Goal: Task Accomplishment & Management: Use online tool/utility

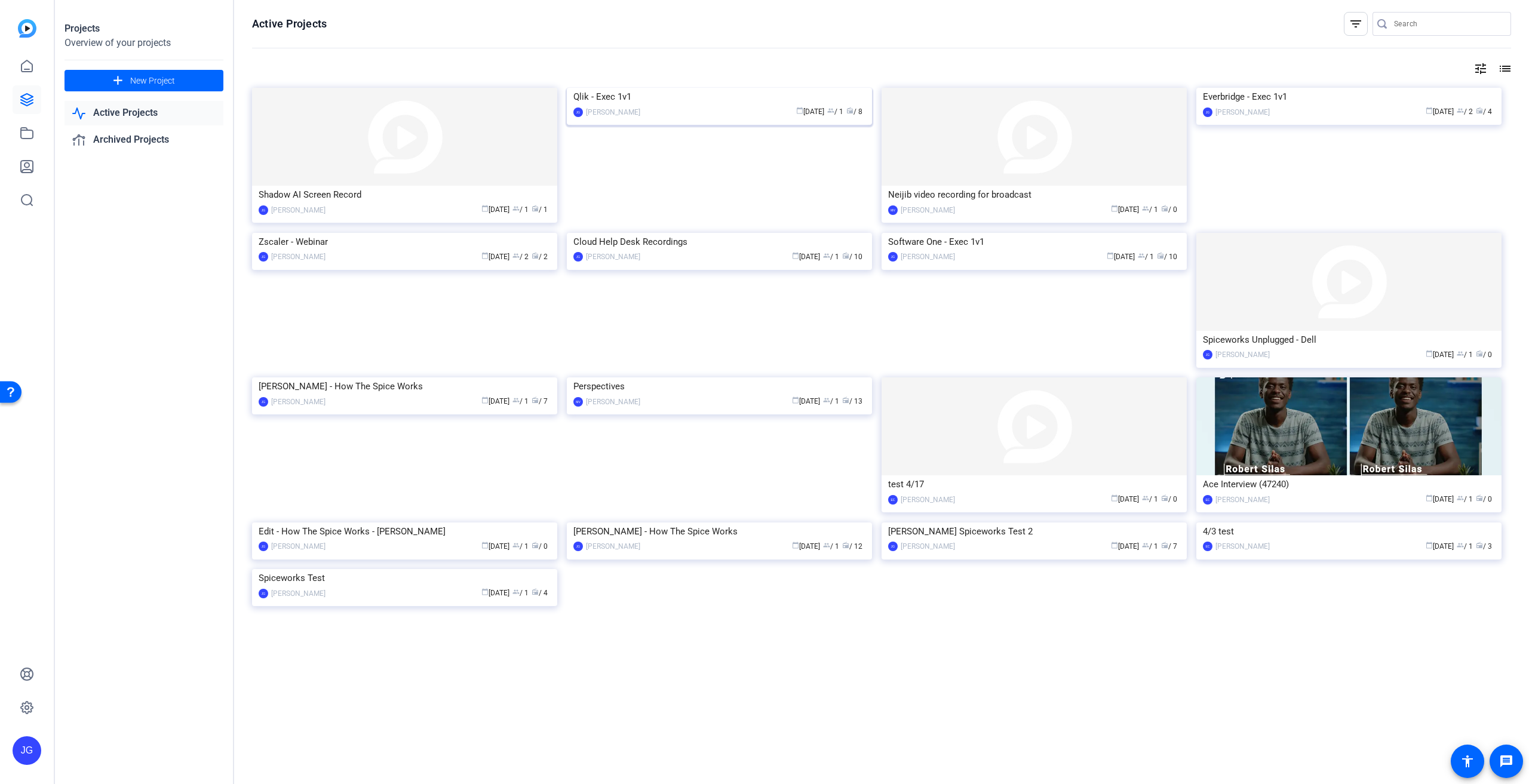
click at [805, 88] on img at bounding box center [719, 88] width 305 height 0
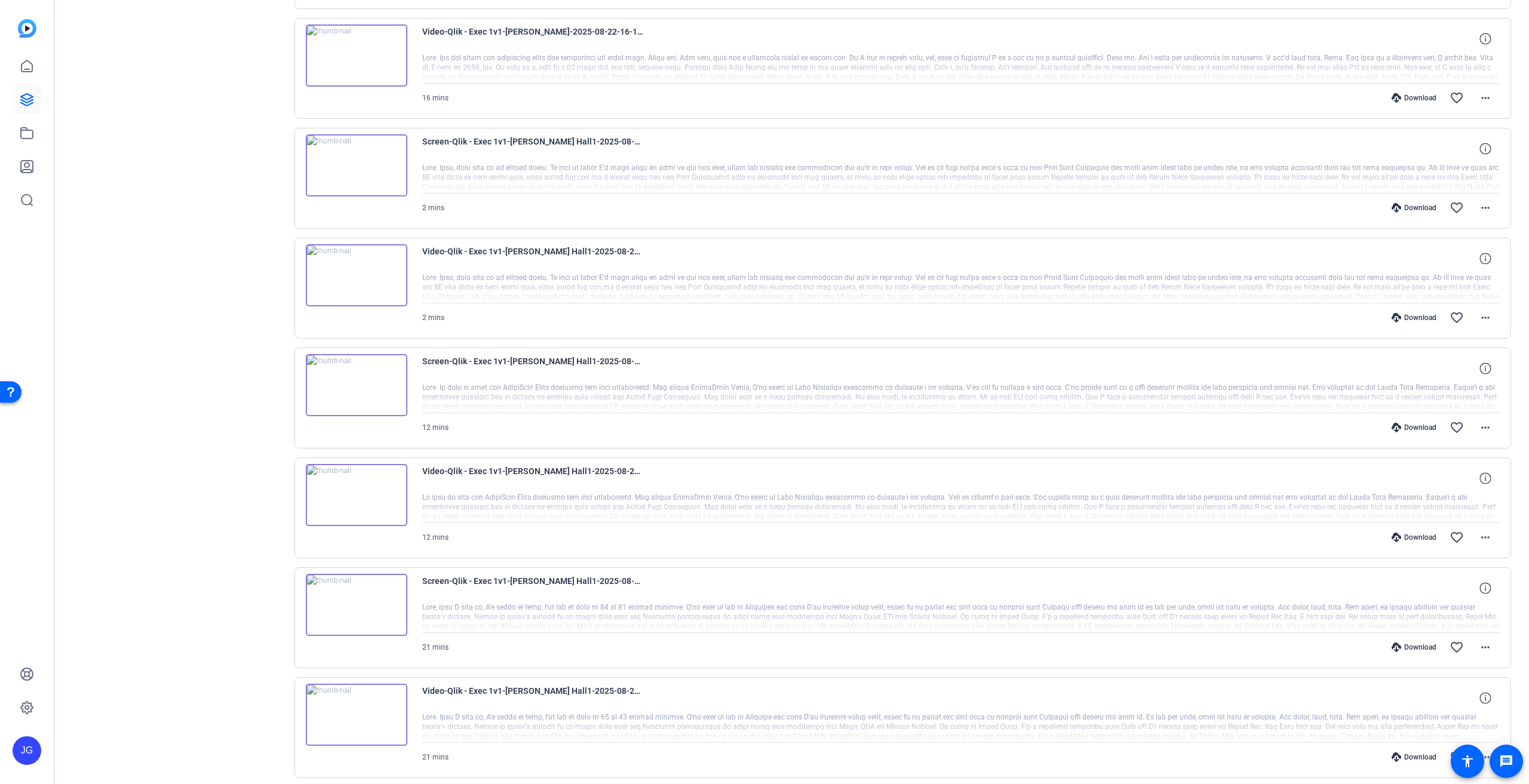
scroll to position [396, 0]
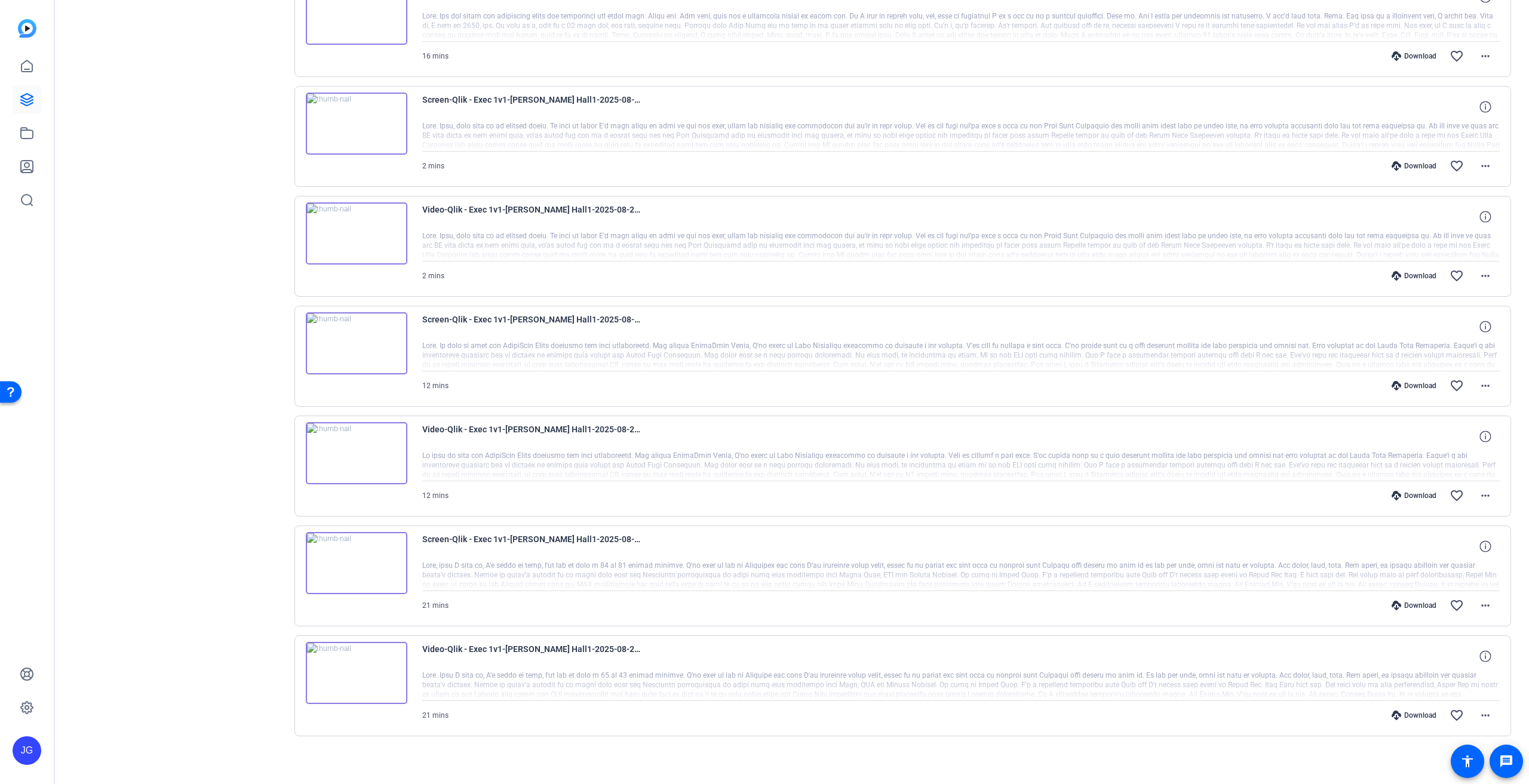
click at [358, 667] on img at bounding box center [357, 673] width 101 height 62
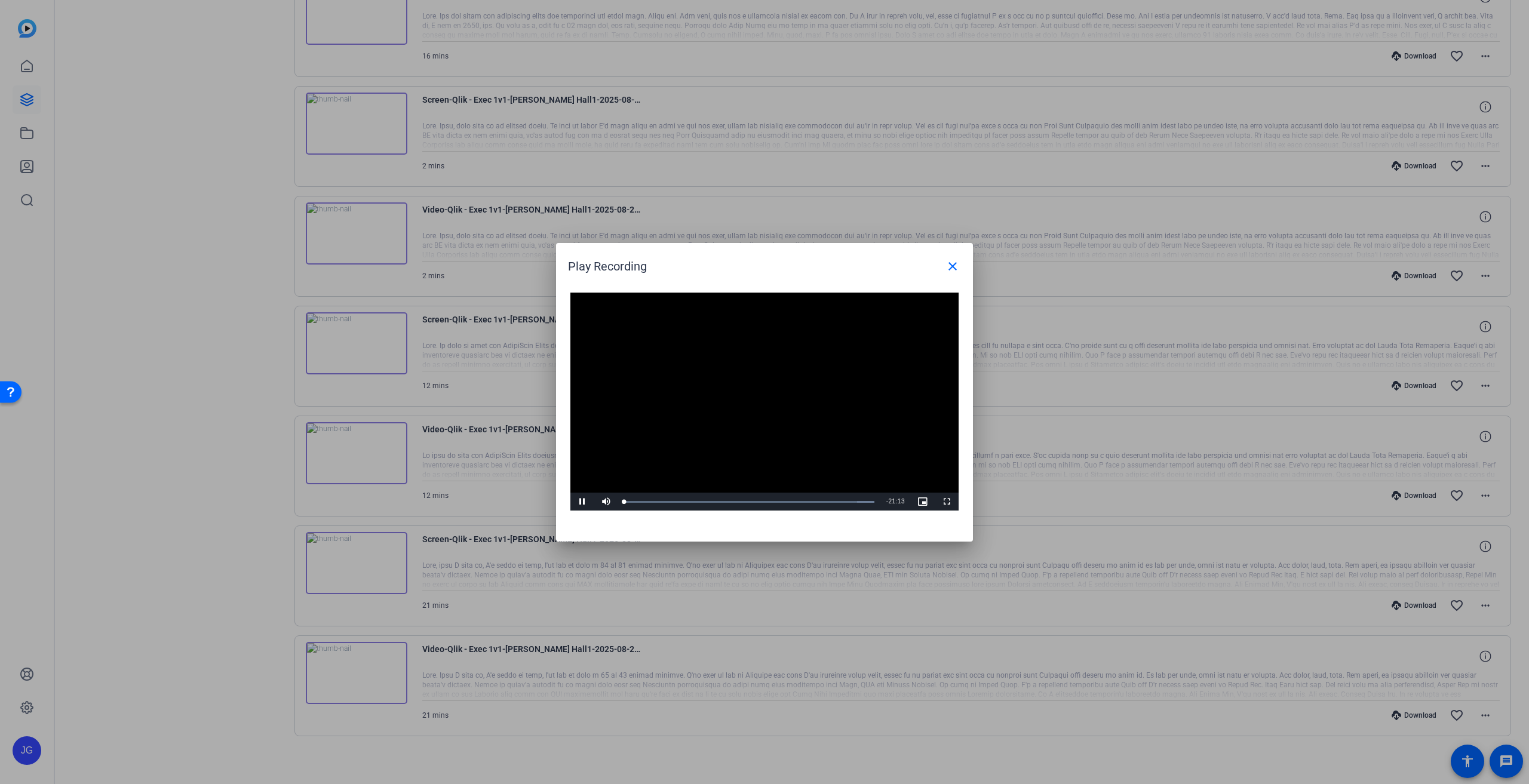
click at [755, 390] on video "Video Player" at bounding box center [764, 402] width 388 height 219
click at [580, 502] on span "Video Player" at bounding box center [582, 502] width 24 height 0
click at [643, 500] on div "Loaded : 100.00% 01:34 00:03" at bounding box center [749, 502] width 250 height 3
click at [948, 262] on mat-icon "close" at bounding box center [953, 266] width 15 height 15
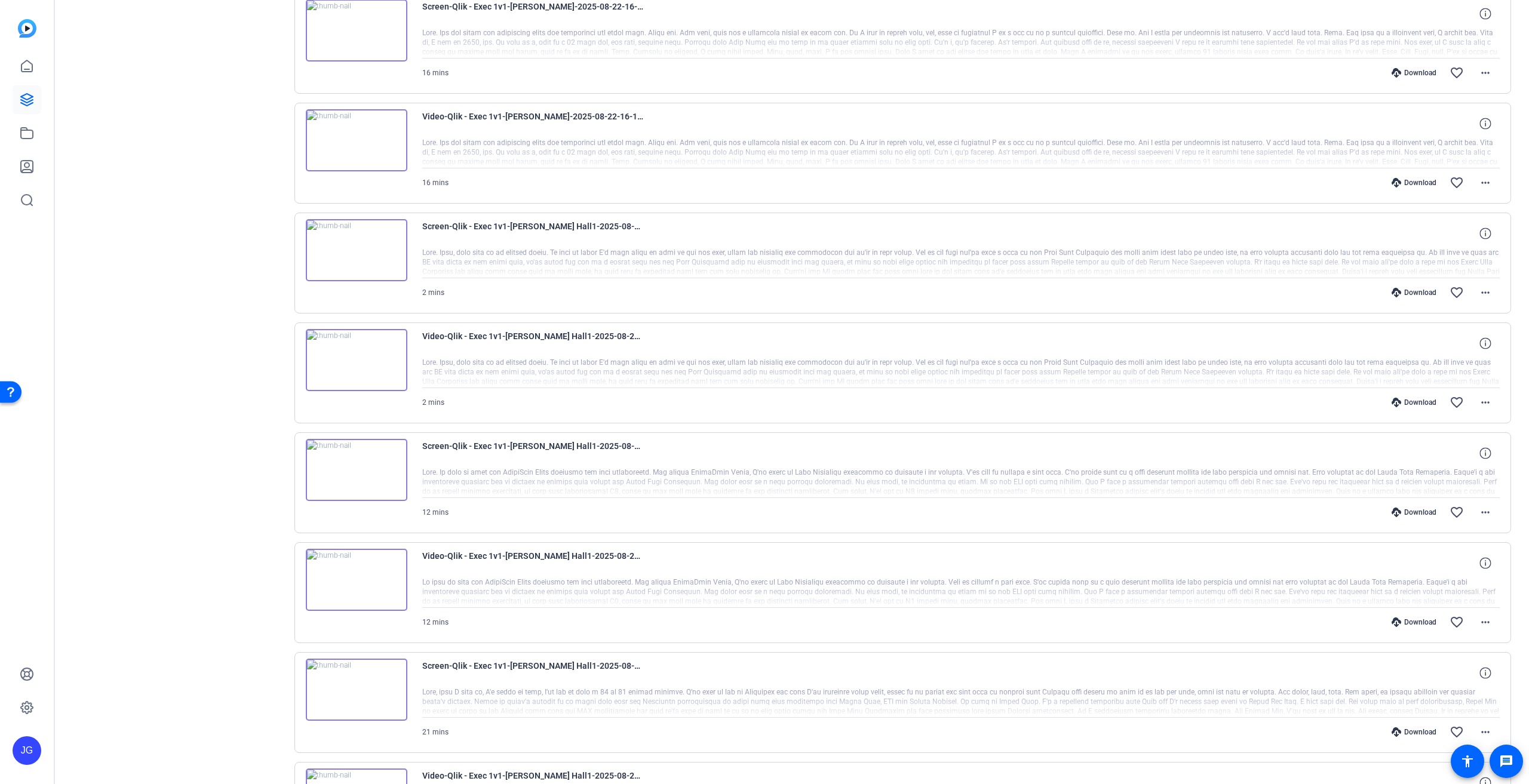
scroll to position [217, 0]
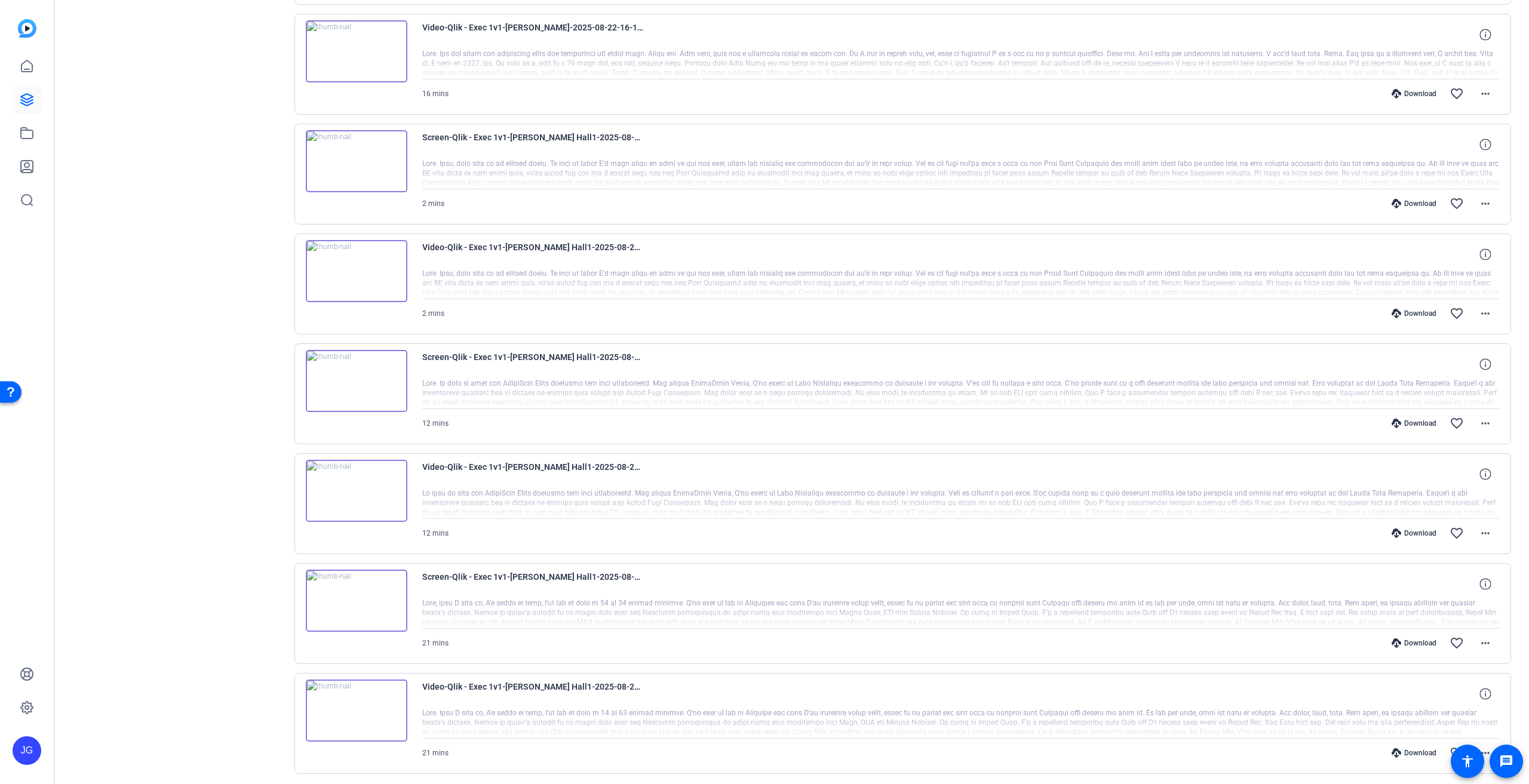
scroll to position [396, 0]
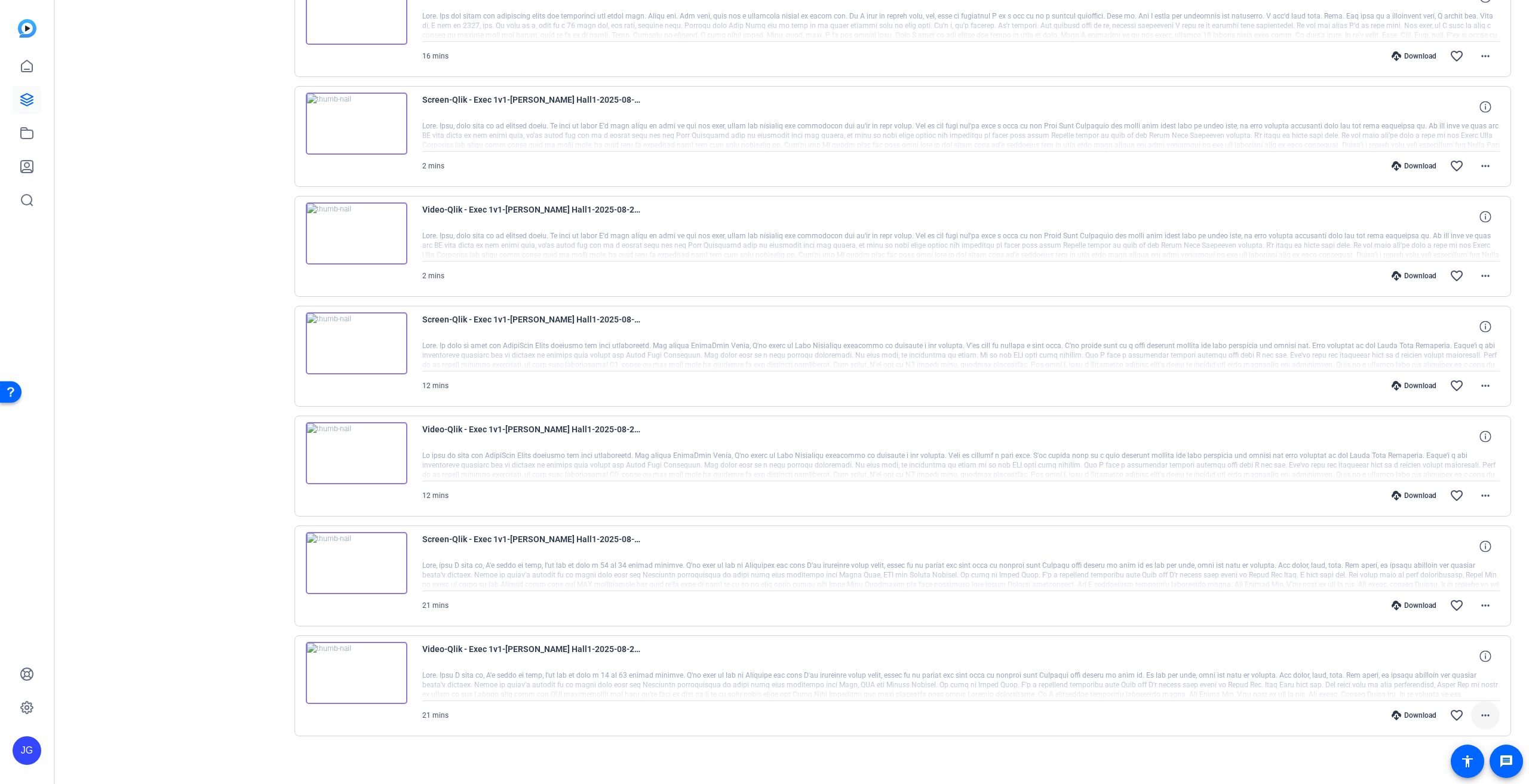
click at [1478, 712] on mat-icon "more_horiz" at bounding box center [1486, 715] width 15 height 15
click at [1464, 598] on span "Download MP4" at bounding box center [1448, 596] width 72 height 15
click at [1482, 600] on mat-icon "more_horiz" at bounding box center [1486, 606] width 15 height 15
click at [1430, 653] on span "Download MP4" at bounding box center [1448, 656] width 72 height 15
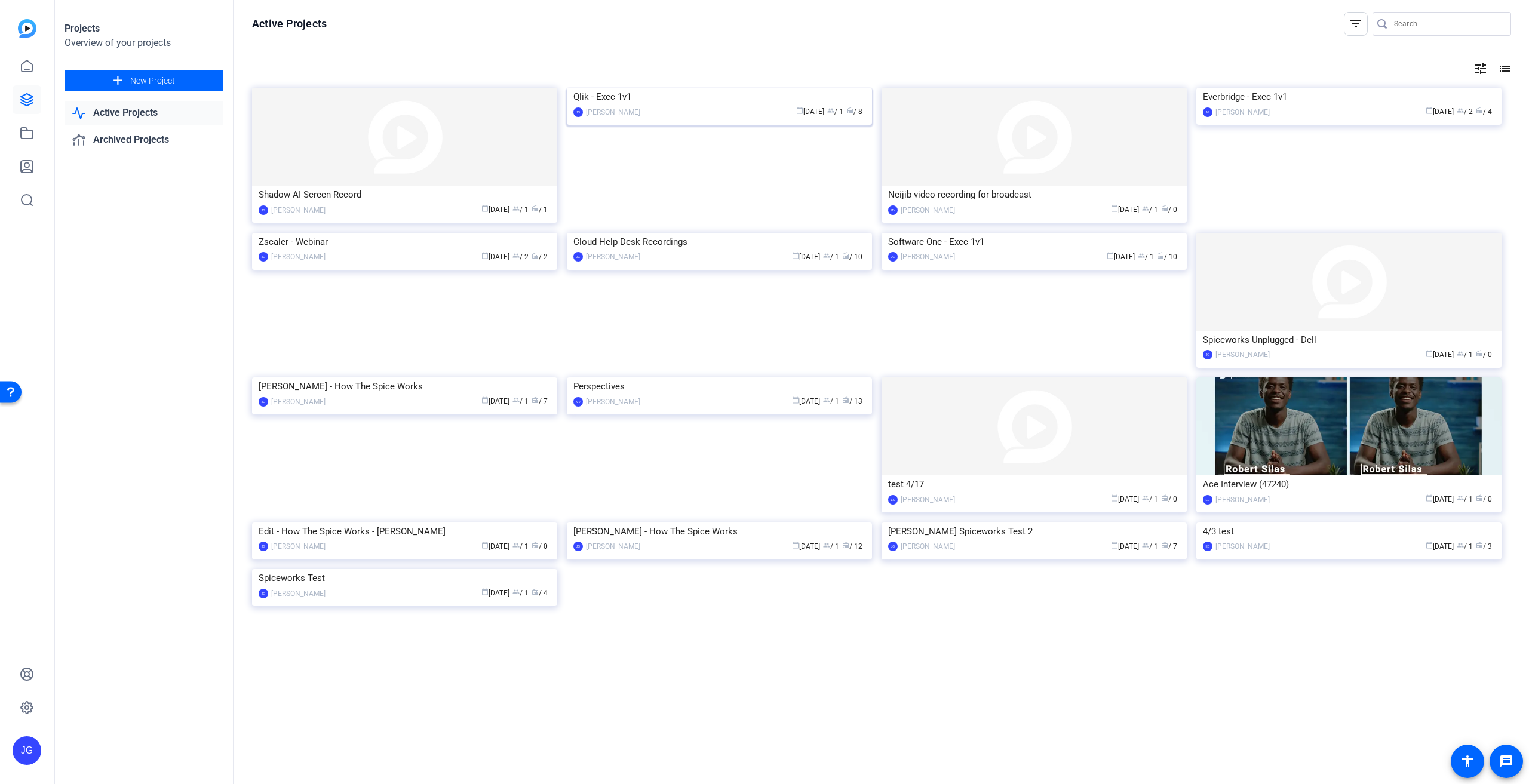
click at [679, 88] on img at bounding box center [719, 88] width 305 height 0
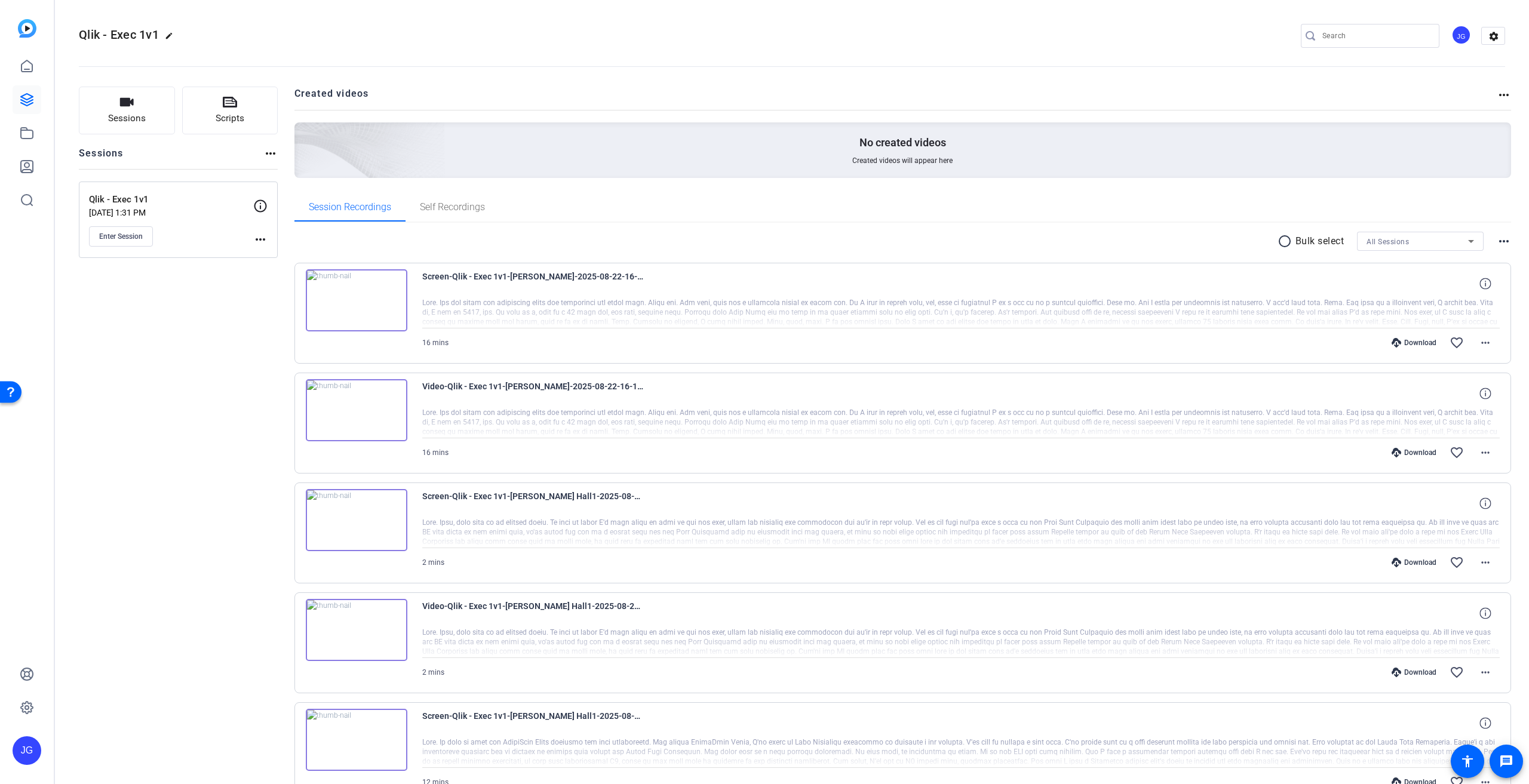
click at [355, 514] on img at bounding box center [357, 520] width 101 height 62
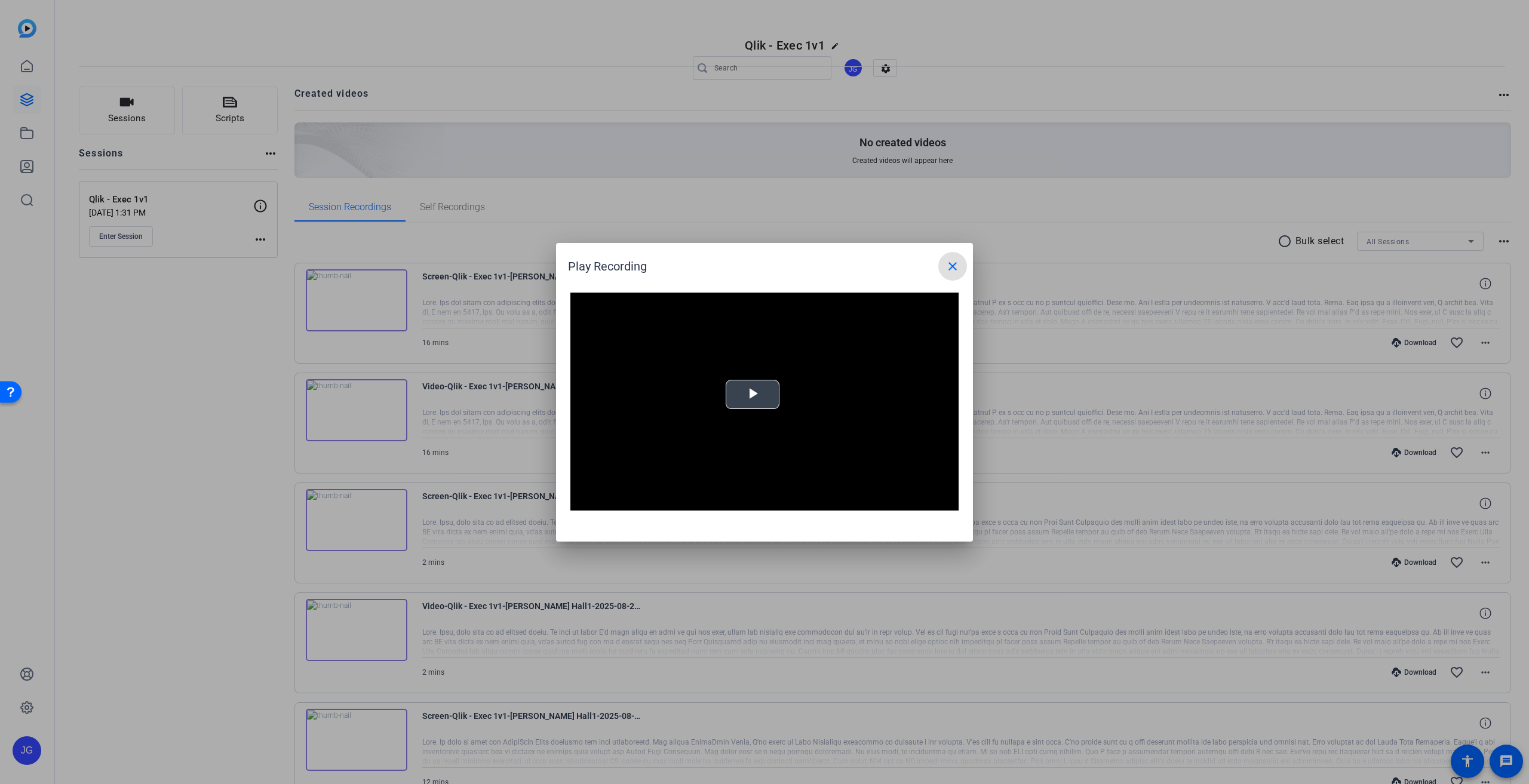
click at [753, 394] on span "Video Player" at bounding box center [753, 394] width 0 height 0
click at [957, 261] on mat-icon "close" at bounding box center [953, 266] width 15 height 15
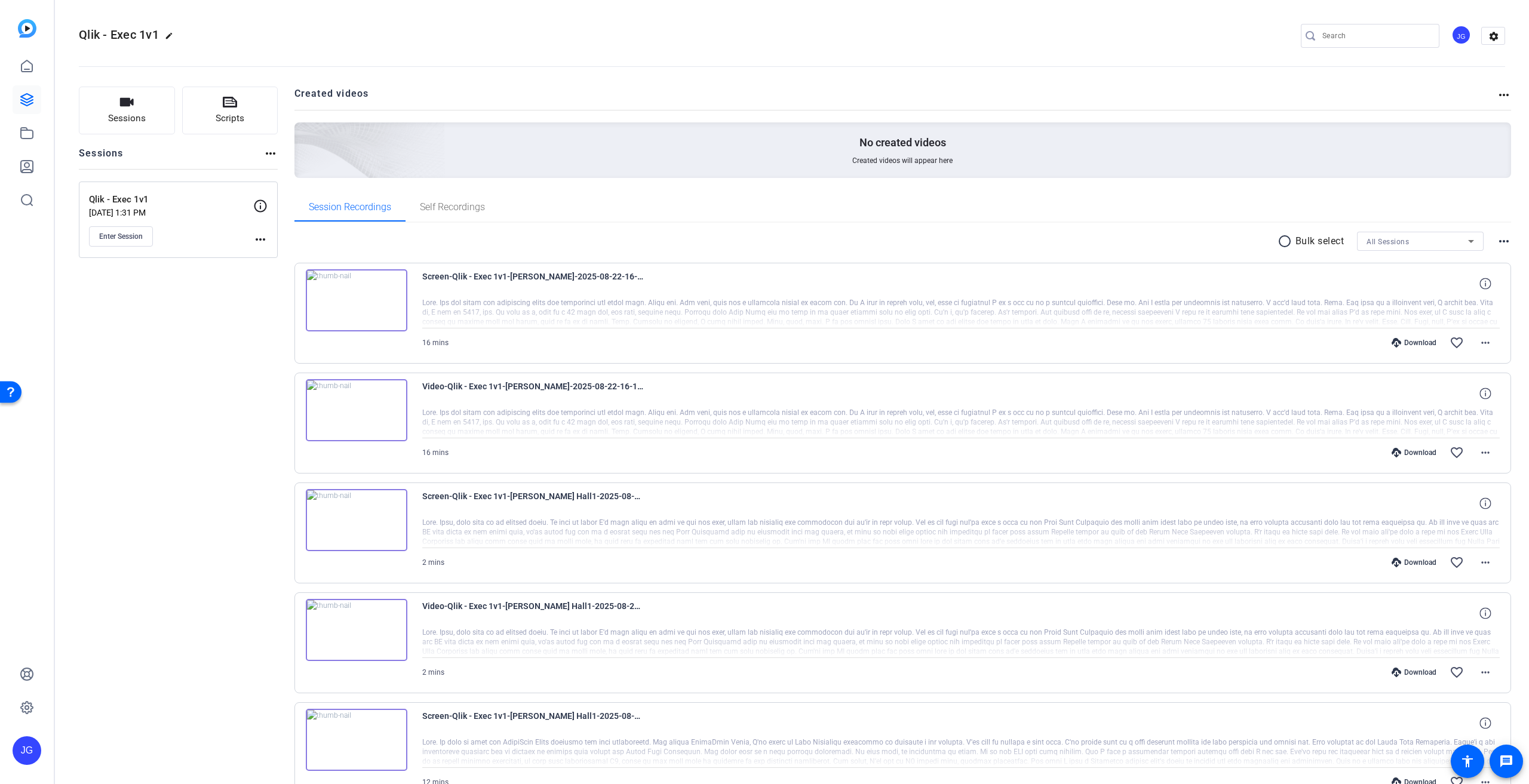
click at [354, 403] on img at bounding box center [357, 410] width 101 height 62
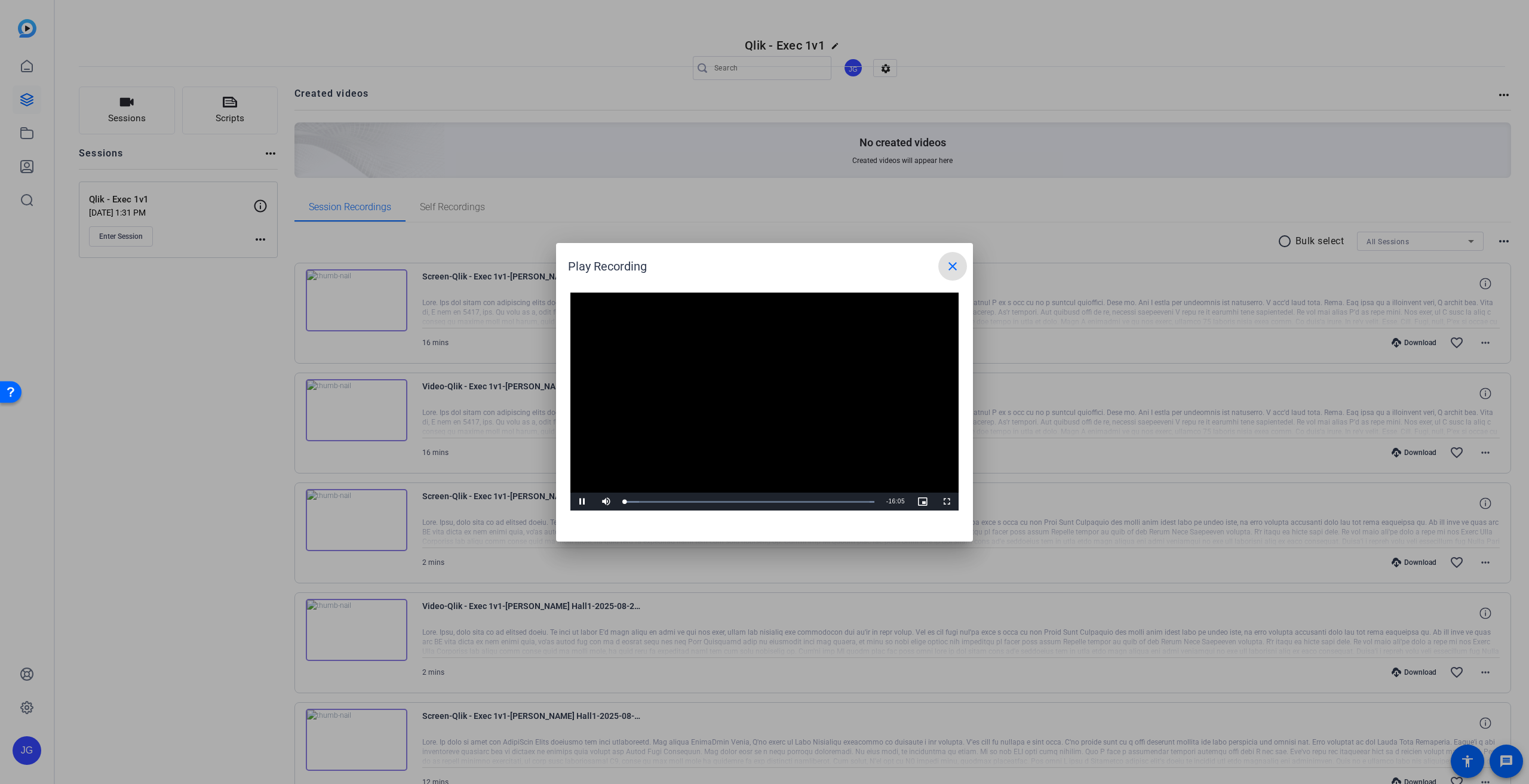
click at [948, 265] on mat-icon "close" at bounding box center [953, 266] width 15 height 15
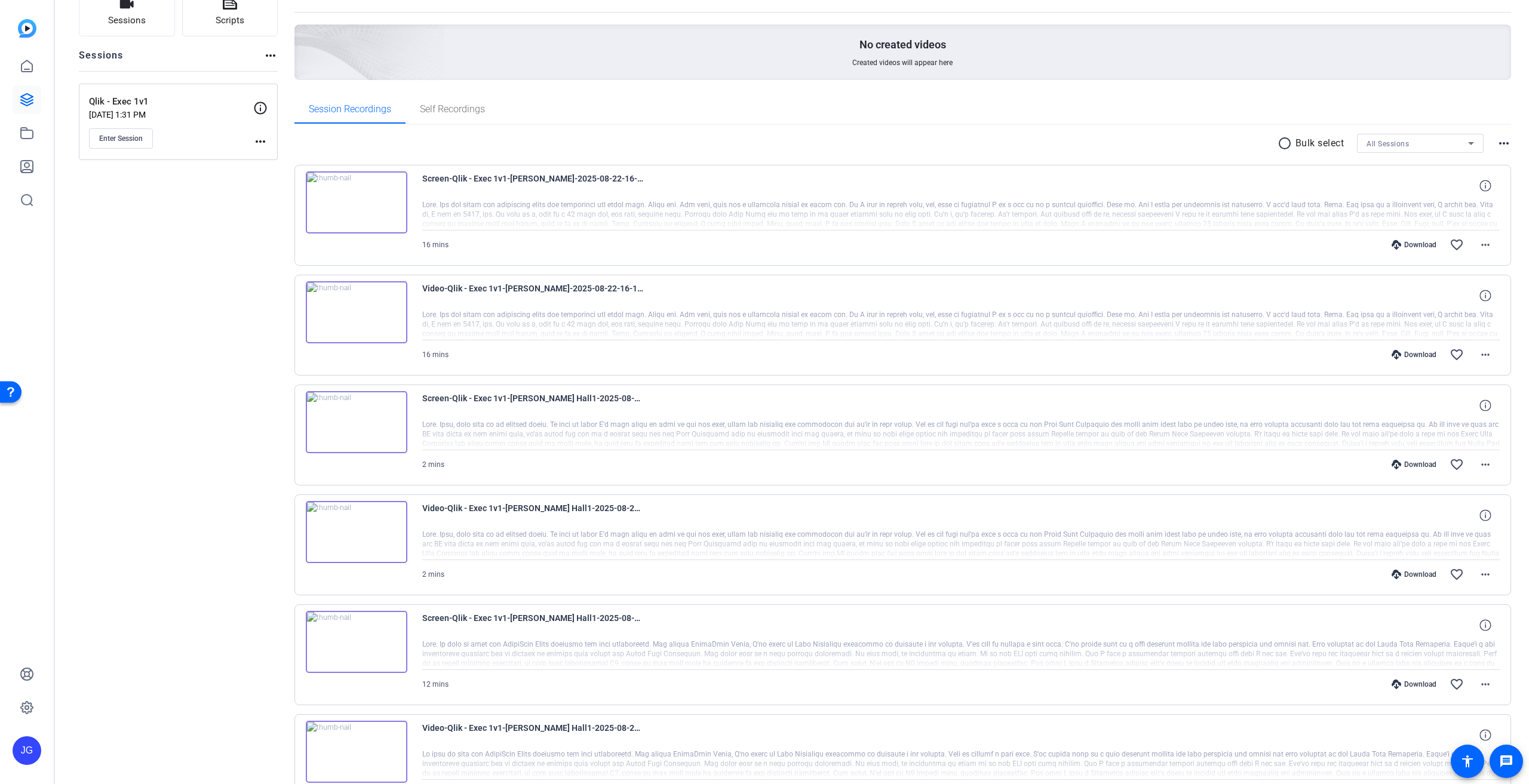
scroll to position [38, 0]
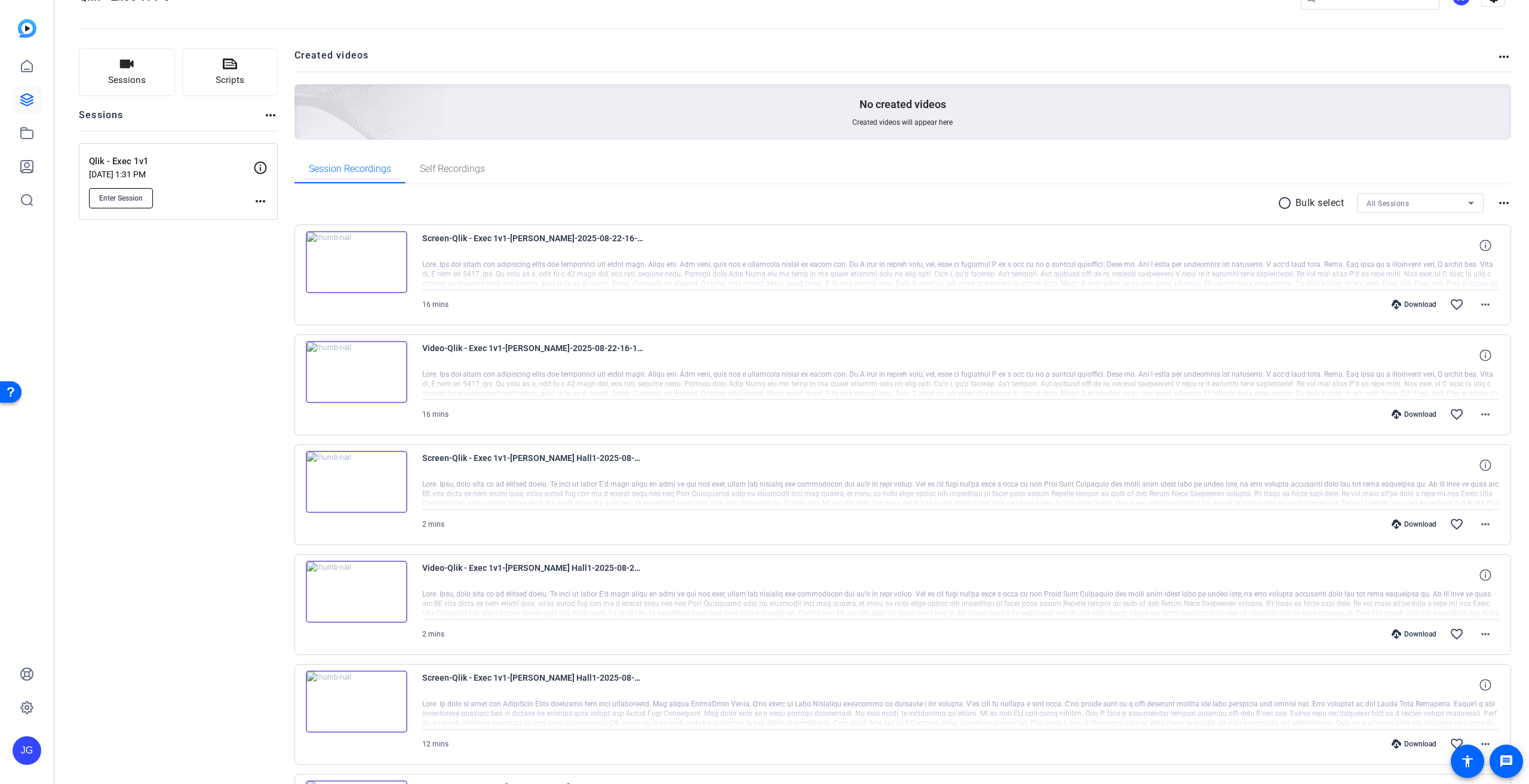
click at [133, 199] on span "Enter Session" at bounding box center [120, 198] width 43 height 10
click at [258, 194] on mat-icon "more_horiz" at bounding box center [260, 202] width 15 height 15
click at [1505, 763] on div at bounding box center [764, 392] width 1529 height 784
click at [1505, 763] on mat-icon "message" at bounding box center [1506, 761] width 15 height 15
drag, startPoint x: 185, startPoint y: 172, endPoint x: 87, endPoint y: 155, distance: 99.5
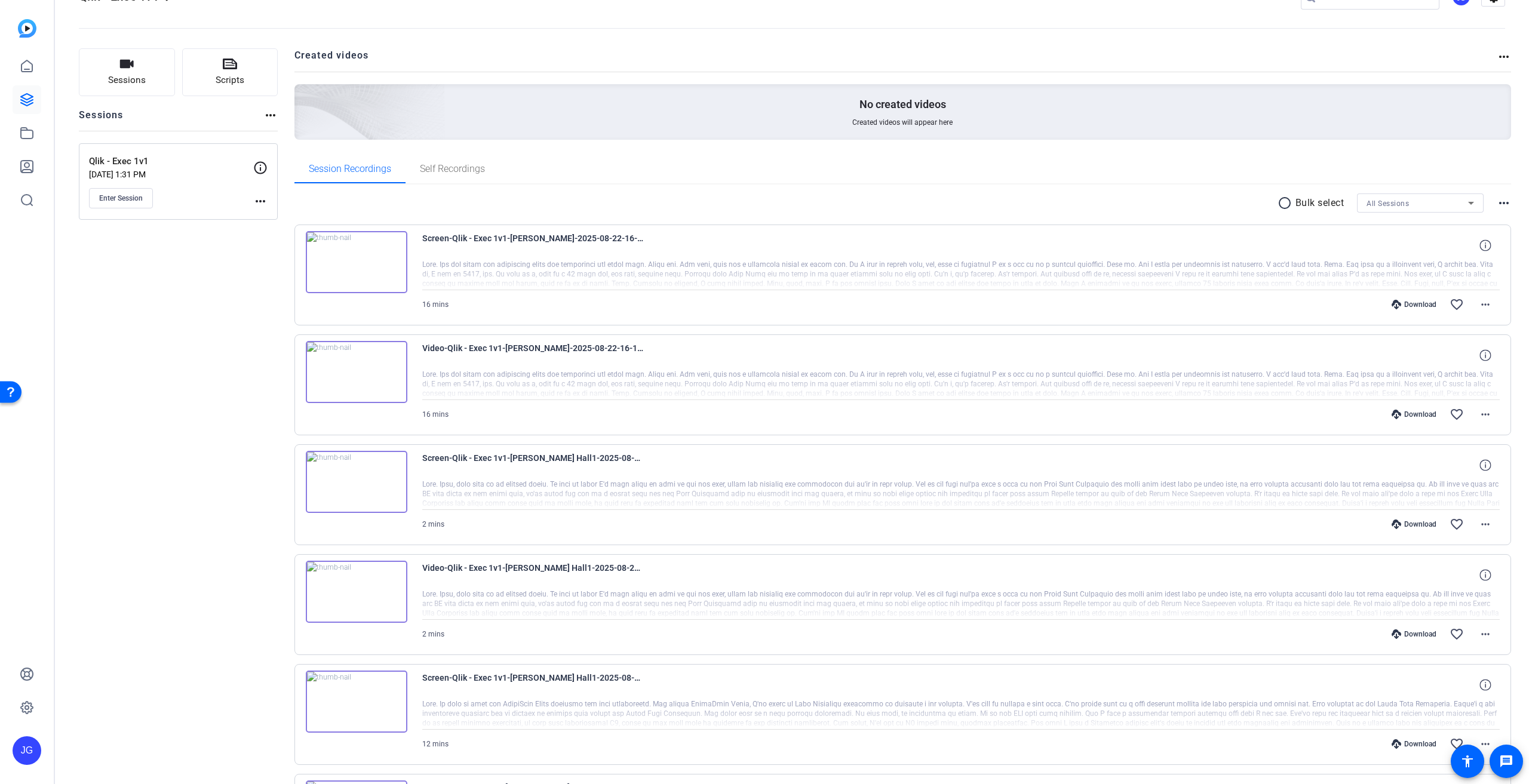
click at [87, 155] on div "Qlik - Exec 1v1 Aug 13, 2025 @ 1:31 PM Enter Session more_horiz" at bounding box center [178, 181] width 199 height 76
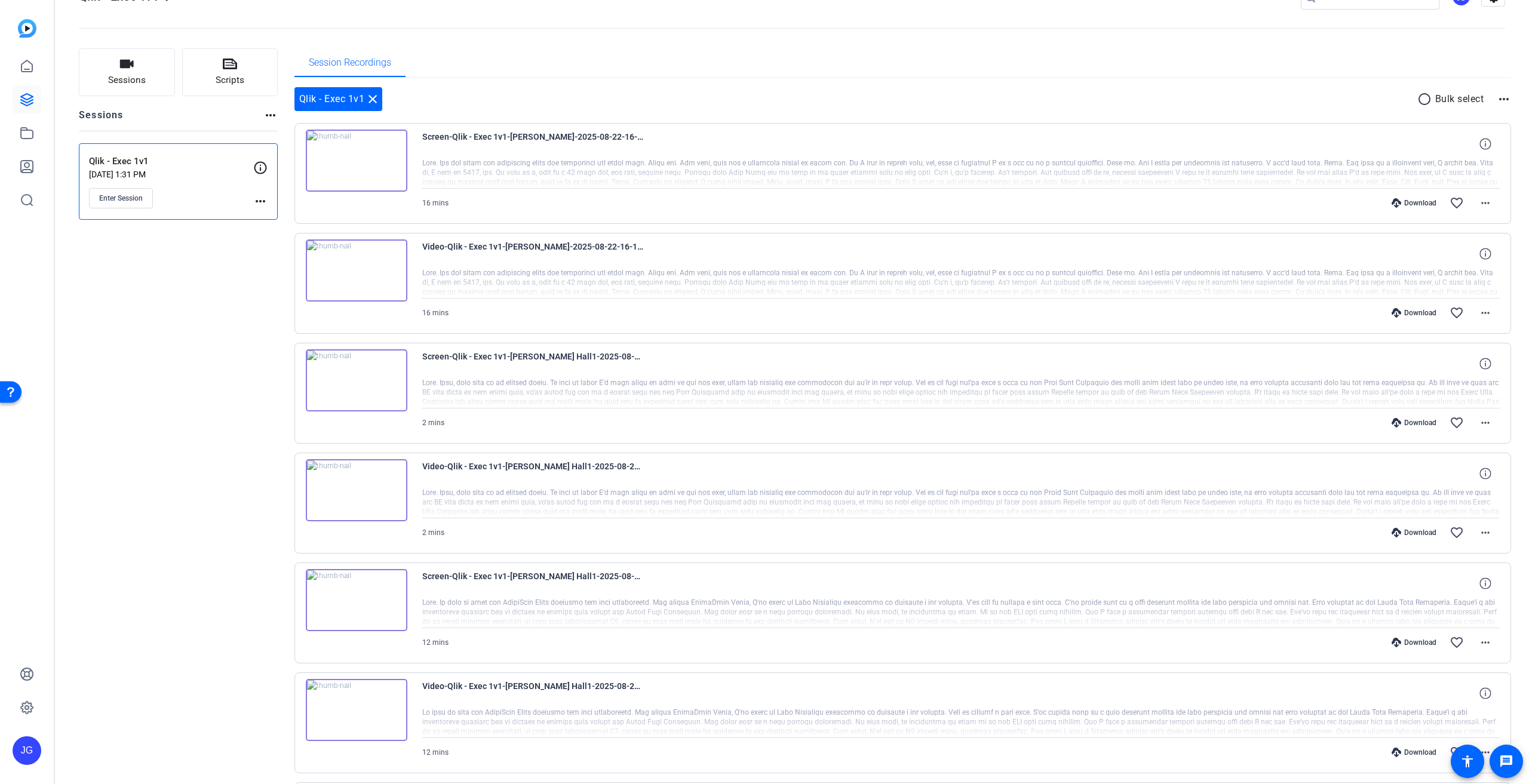
copy div "Qlik - Exec 1v1 Aug 13, 2025 @ 1:31 PM"
click at [1508, 765] on mat-icon "message" at bounding box center [1506, 761] width 15 height 15
click at [258, 168] on icon at bounding box center [260, 168] width 15 height 15
click at [266, 166] on icon at bounding box center [260, 167] width 12 height 12
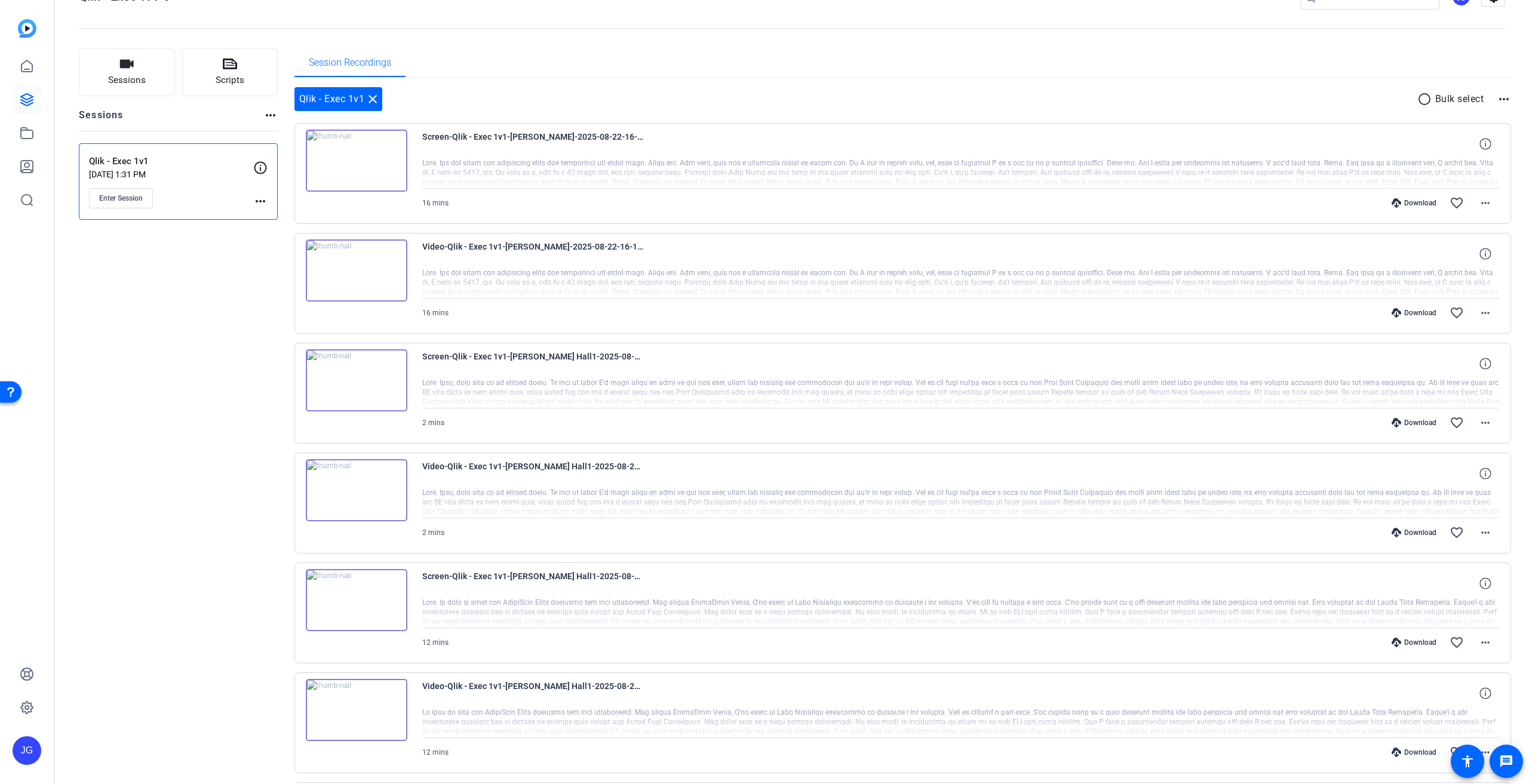
click at [260, 204] on mat-icon "more_horiz" at bounding box center [260, 202] width 15 height 15
click at [125, 195] on div at bounding box center [764, 392] width 1529 height 784
click at [123, 196] on span "Enter Session" at bounding box center [120, 198] width 43 height 10
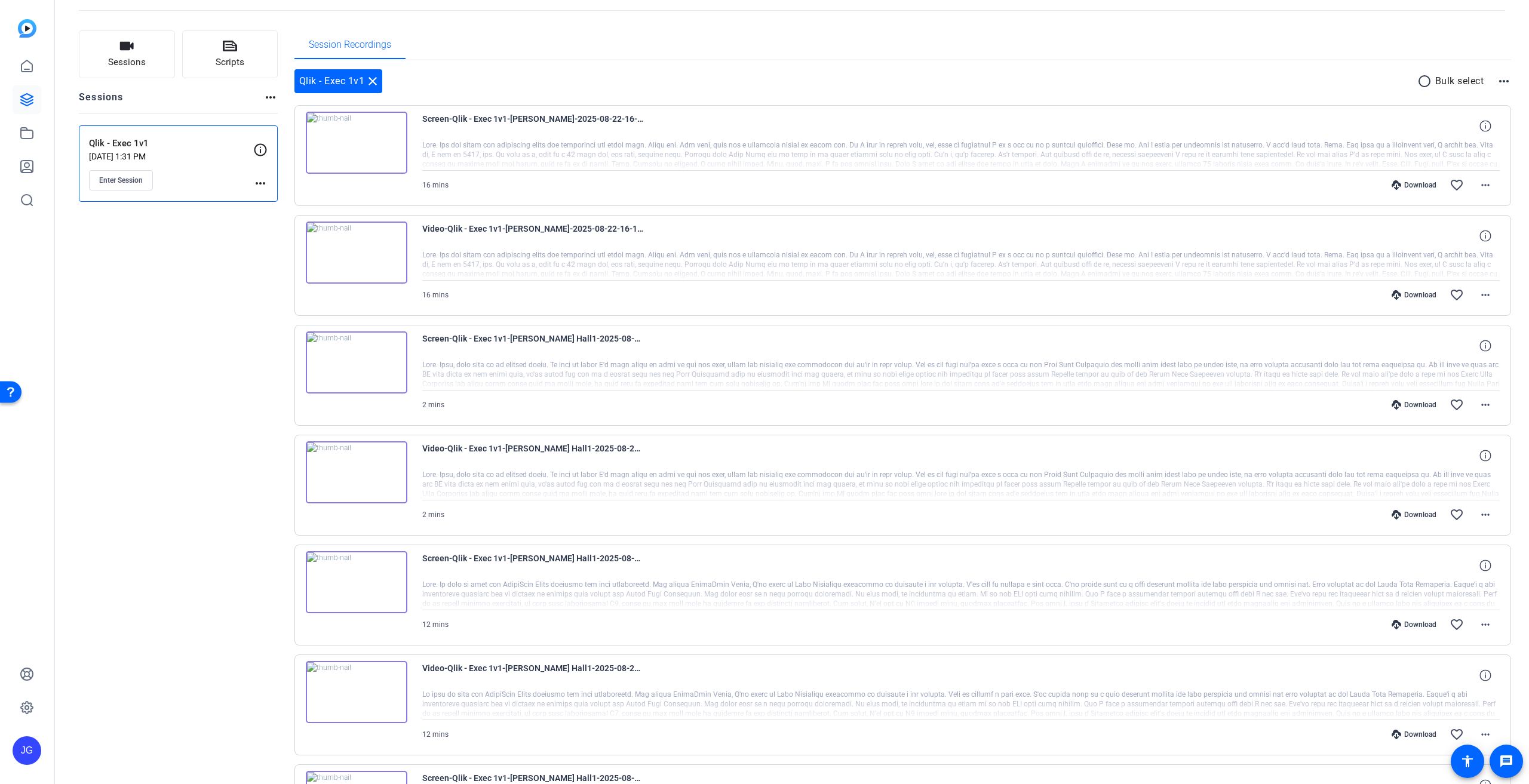
scroll to position [0, 0]
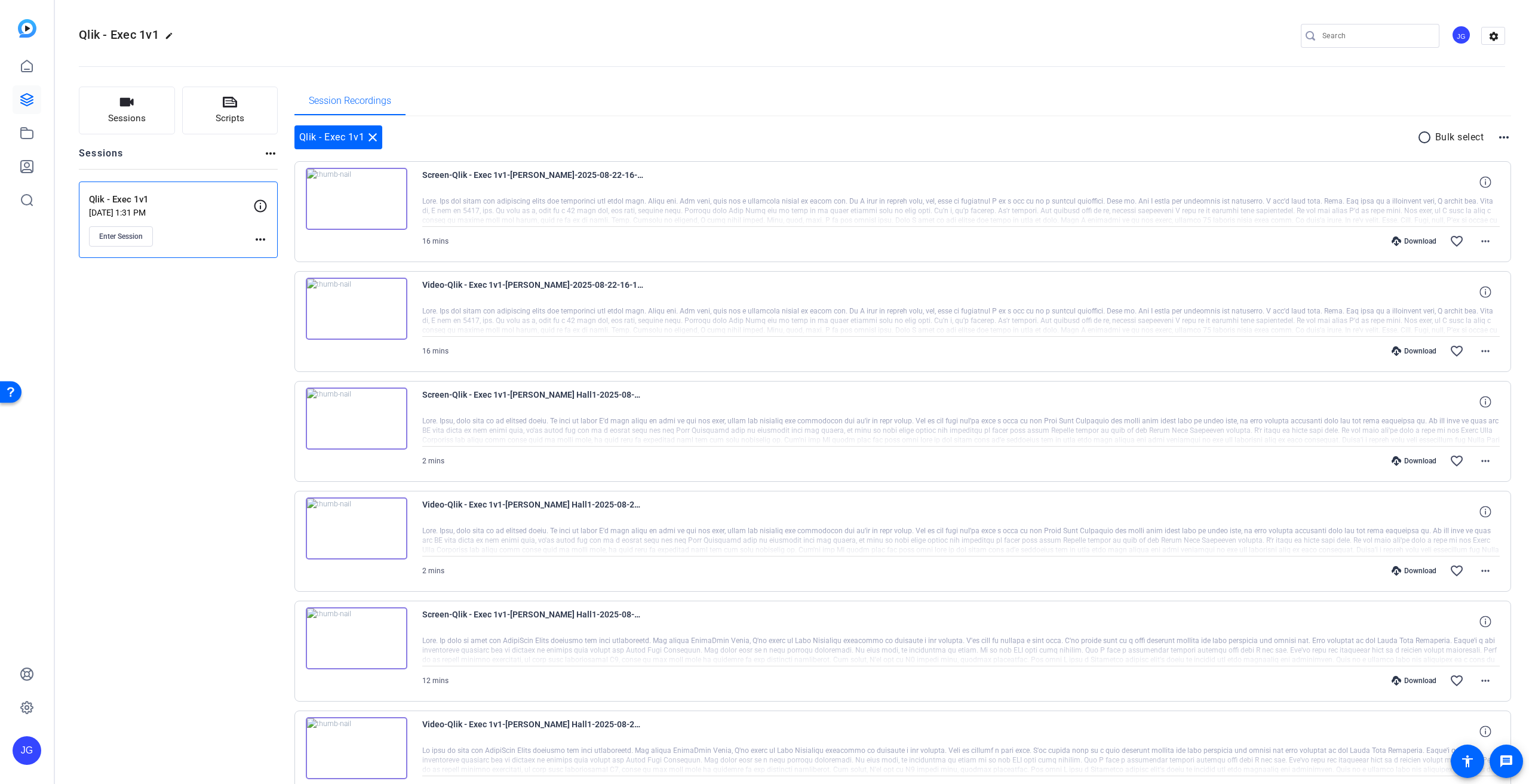
click at [260, 242] on mat-icon "more_horiz" at bounding box center [260, 240] width 15 height 15
click at [267, 254] on span "Edit Session" at bounding box center [290, 256] width 54 height 15
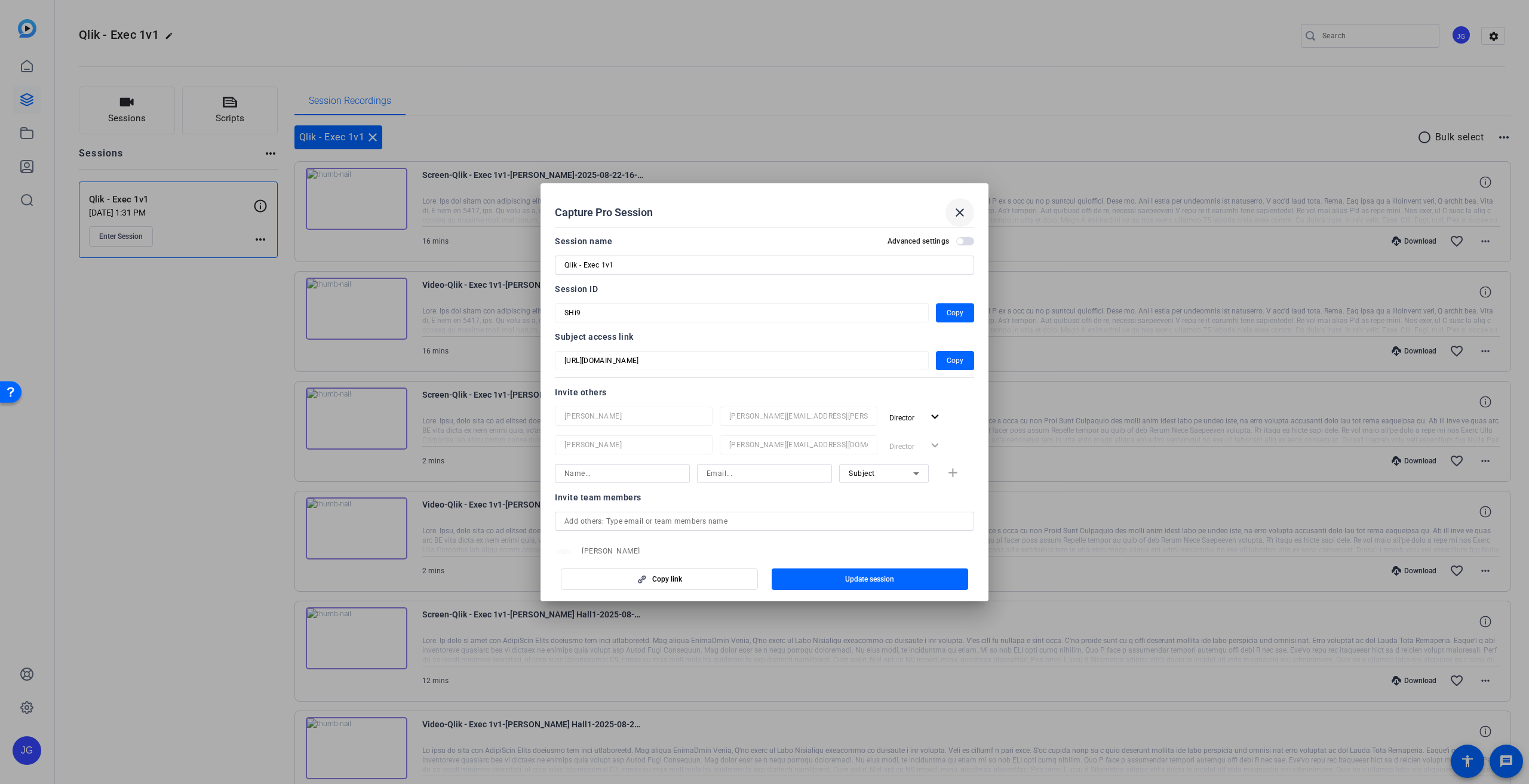
click at [962, 210] on mat-icon "close" at bounding box center [960, 213] width 15 height 15
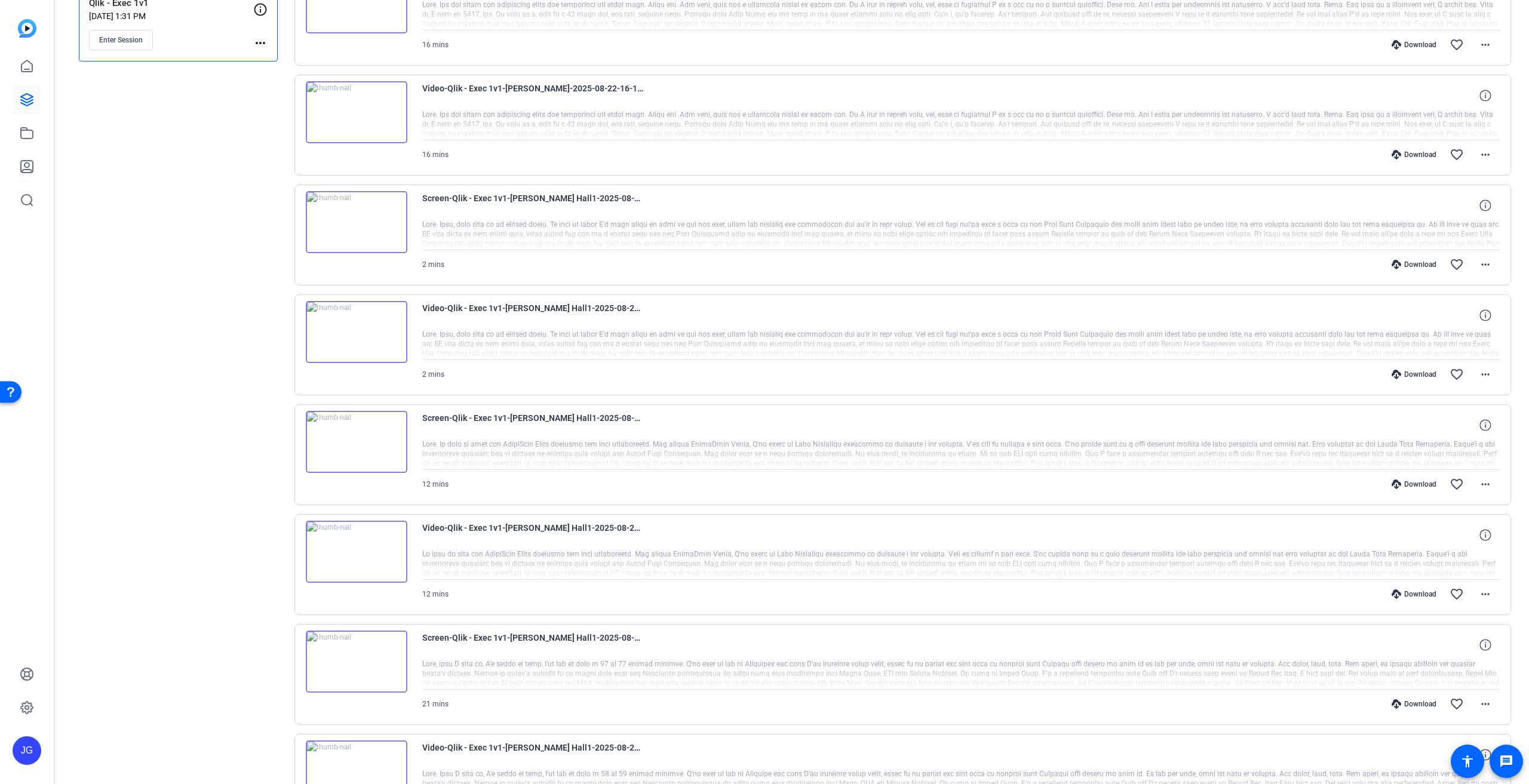
scroll to position [295, 0]
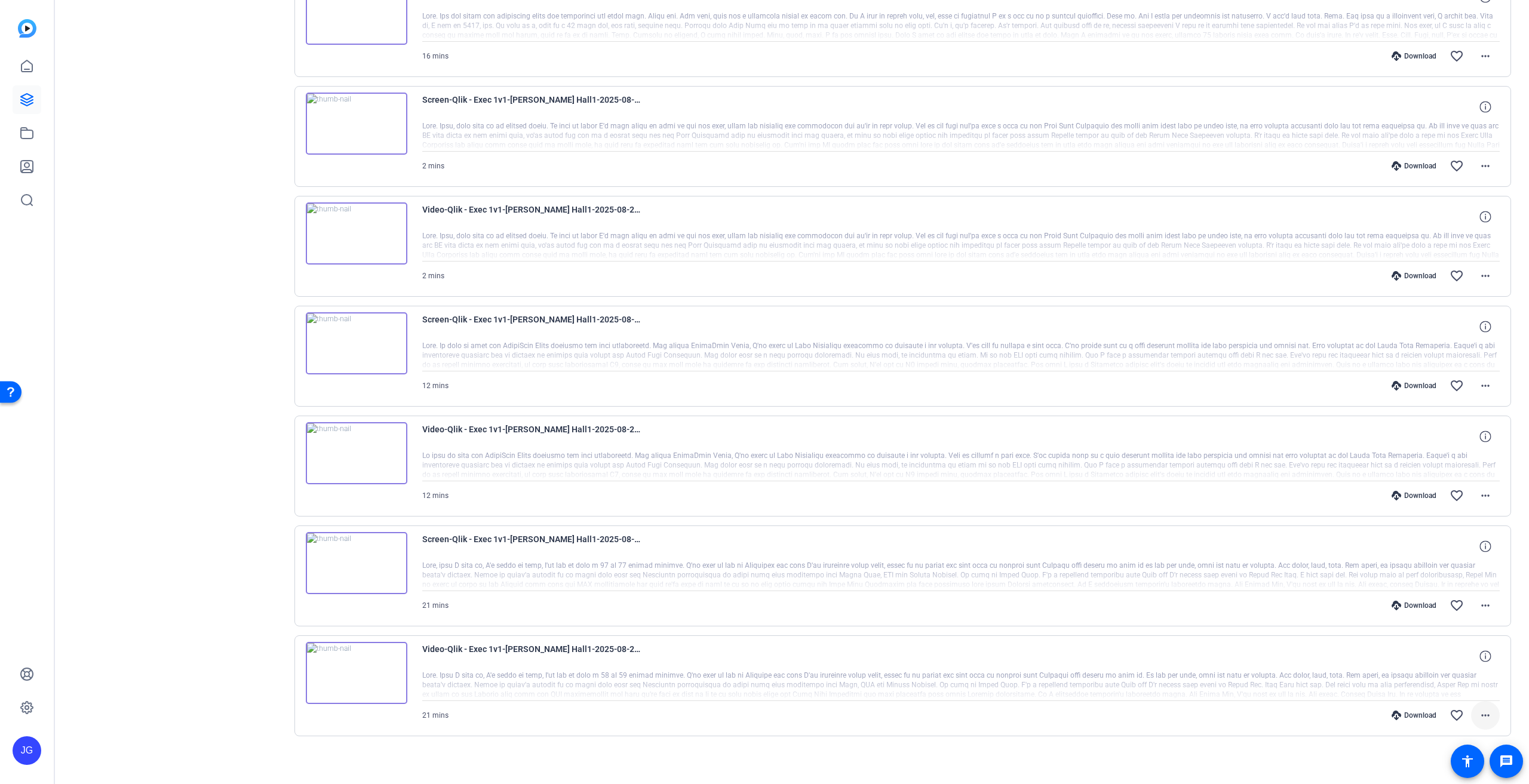
click at [1483, 713] on mat-icon "more_horiz" at bounding box center [1486, 715] width 15 height 15
click at [1439, 581] on span "Share Original" at bounding box center [1448, 581] width 72 height 15
click at [1412, 491] on div "Download" at bounding box center [1413, 495] width 56 height 10
click at [1409, 381] on div "Download" at bounding box center [1413, 385] width 56 height 10
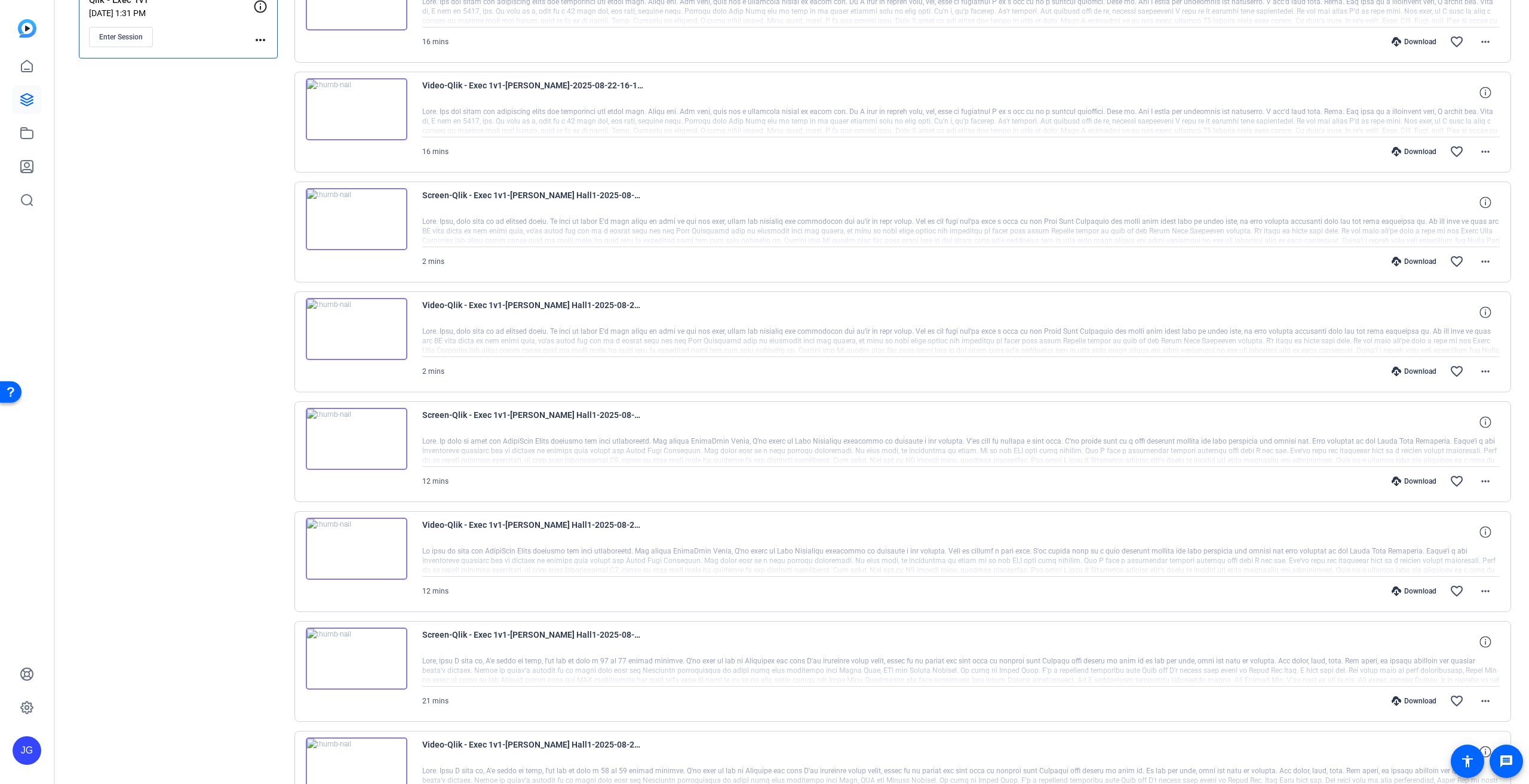
scroll to position [175, 0]
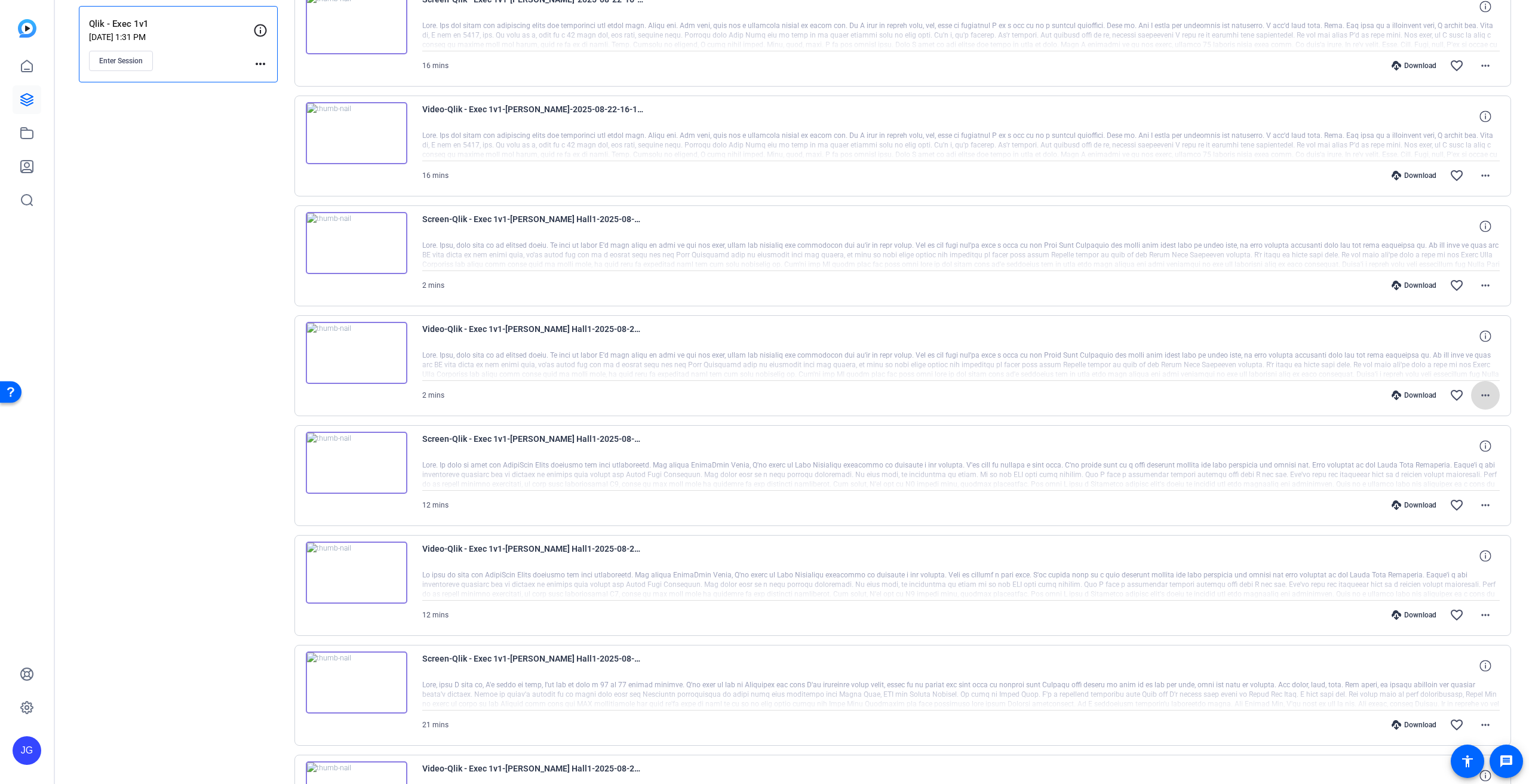
click at [1478, 392] on mat-icon "more_horiz" at bounding box center [1486, 395] width 15 height 15
click at [1453, 429] on span "Share Original" at bounding box center [1448, 433] width 72 height 15
click at [1478, 282] on mat-icon "more_horiz" at bounding box center [1486, 285] width 15 height 15
click at [1463, 325] on span "Share Original" at bounding box center [1448, 323] width 72 height 15
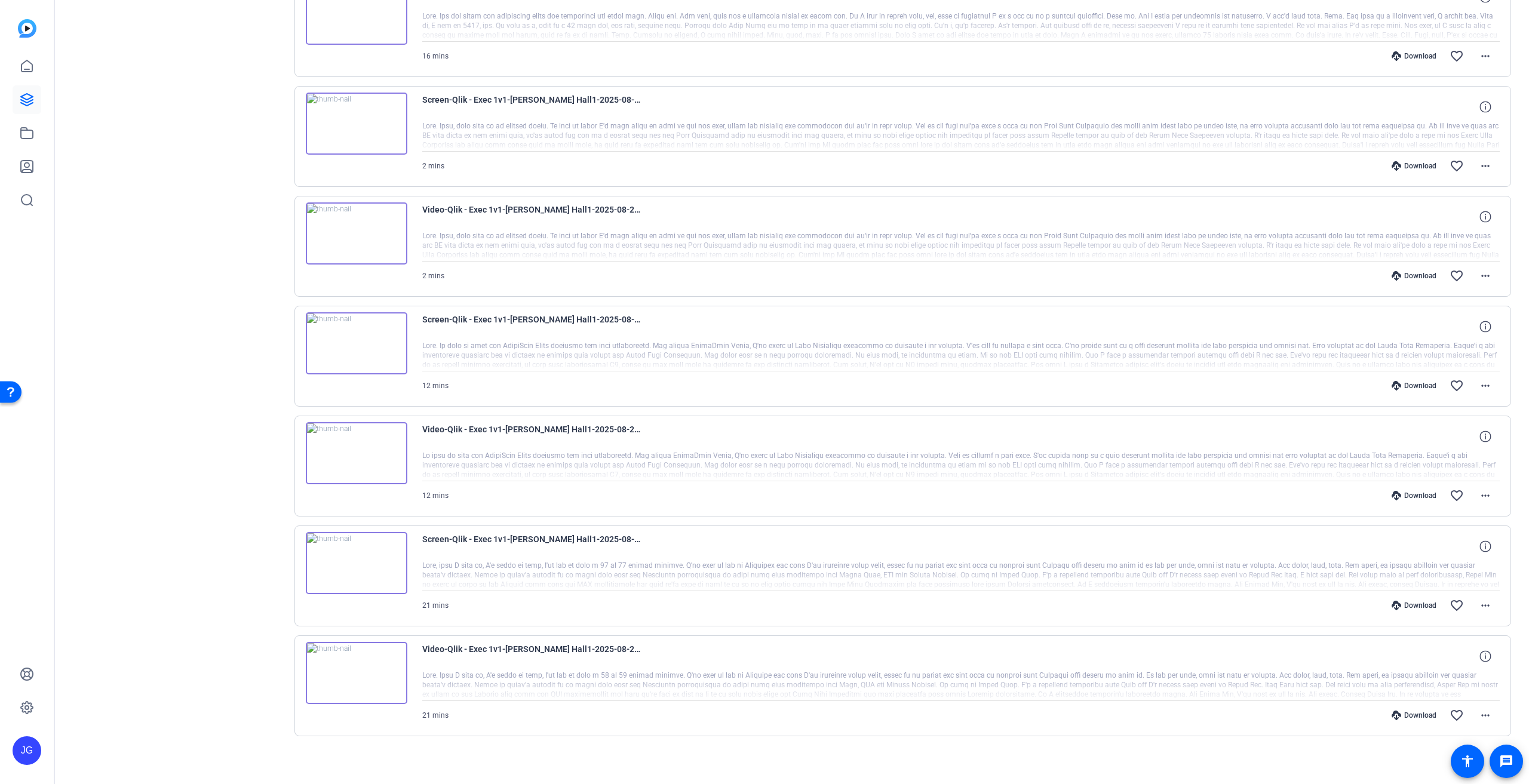
scroll to position [0, 0]
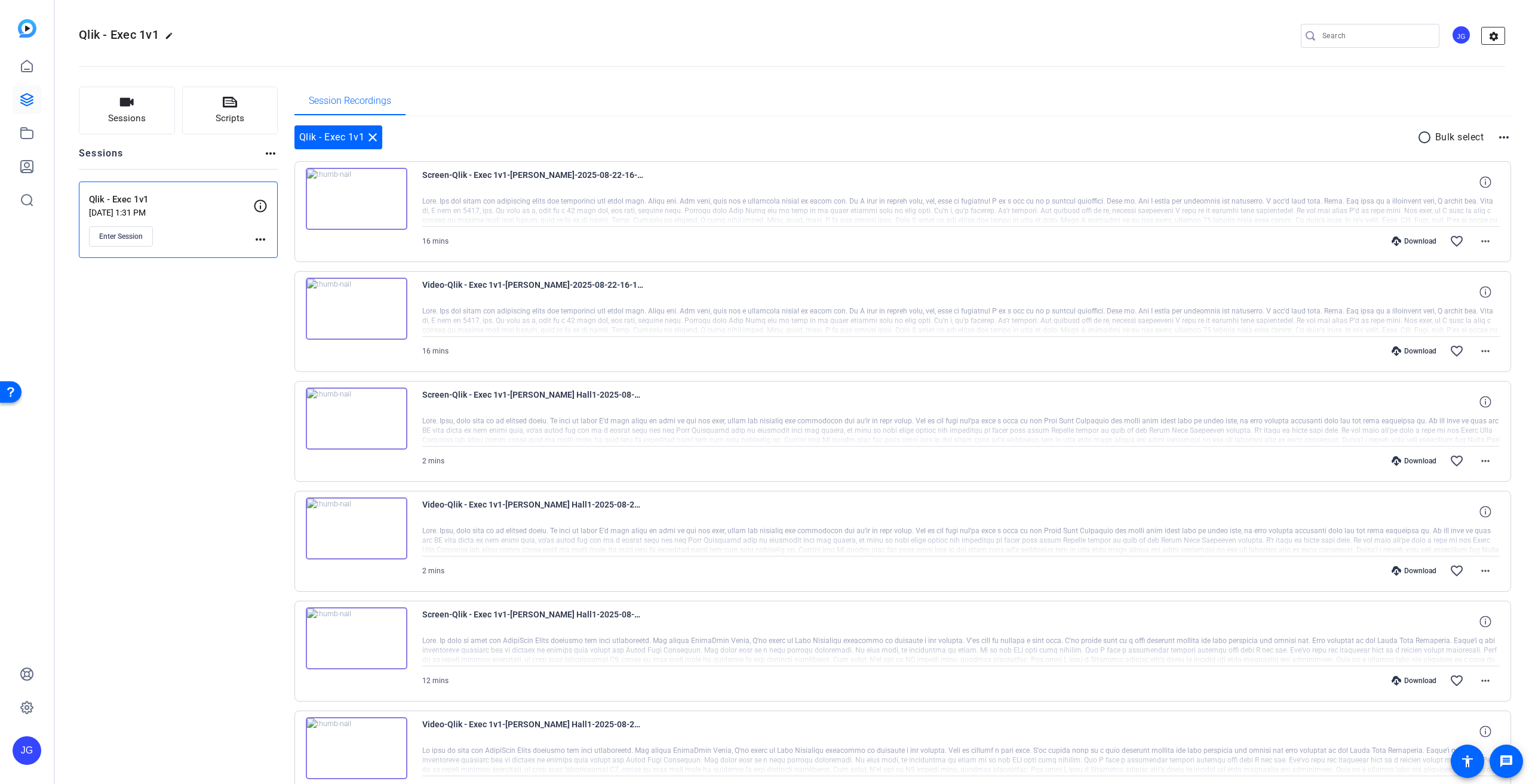
click at [1488, 34] on mat-icon "settings" at bounding box center [1493, 36] width 24 height 18
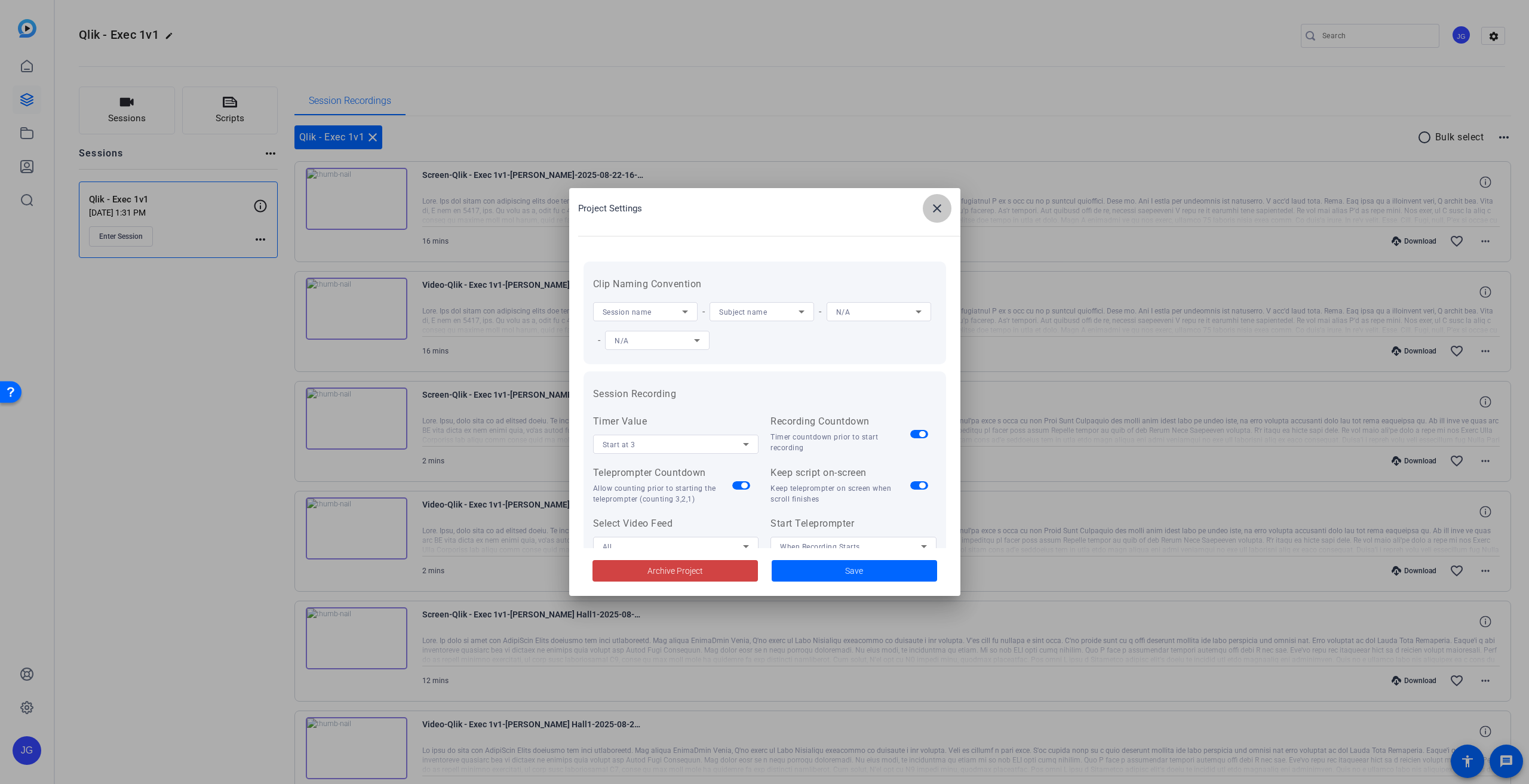
click at [936, 206] on mat-icon "close" at bounding box center [937, 208] width 15 height 15
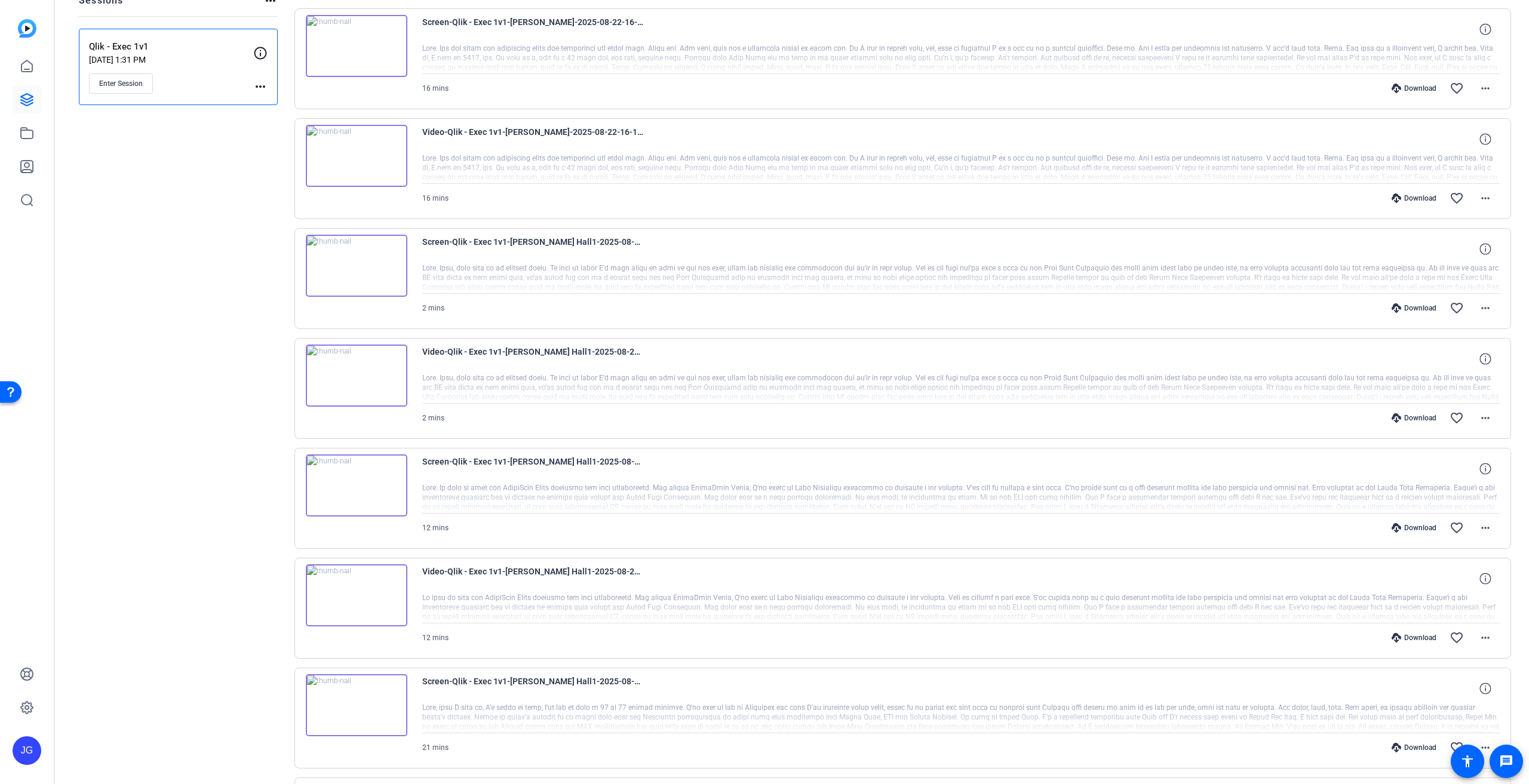
scroll to position [179, 0]
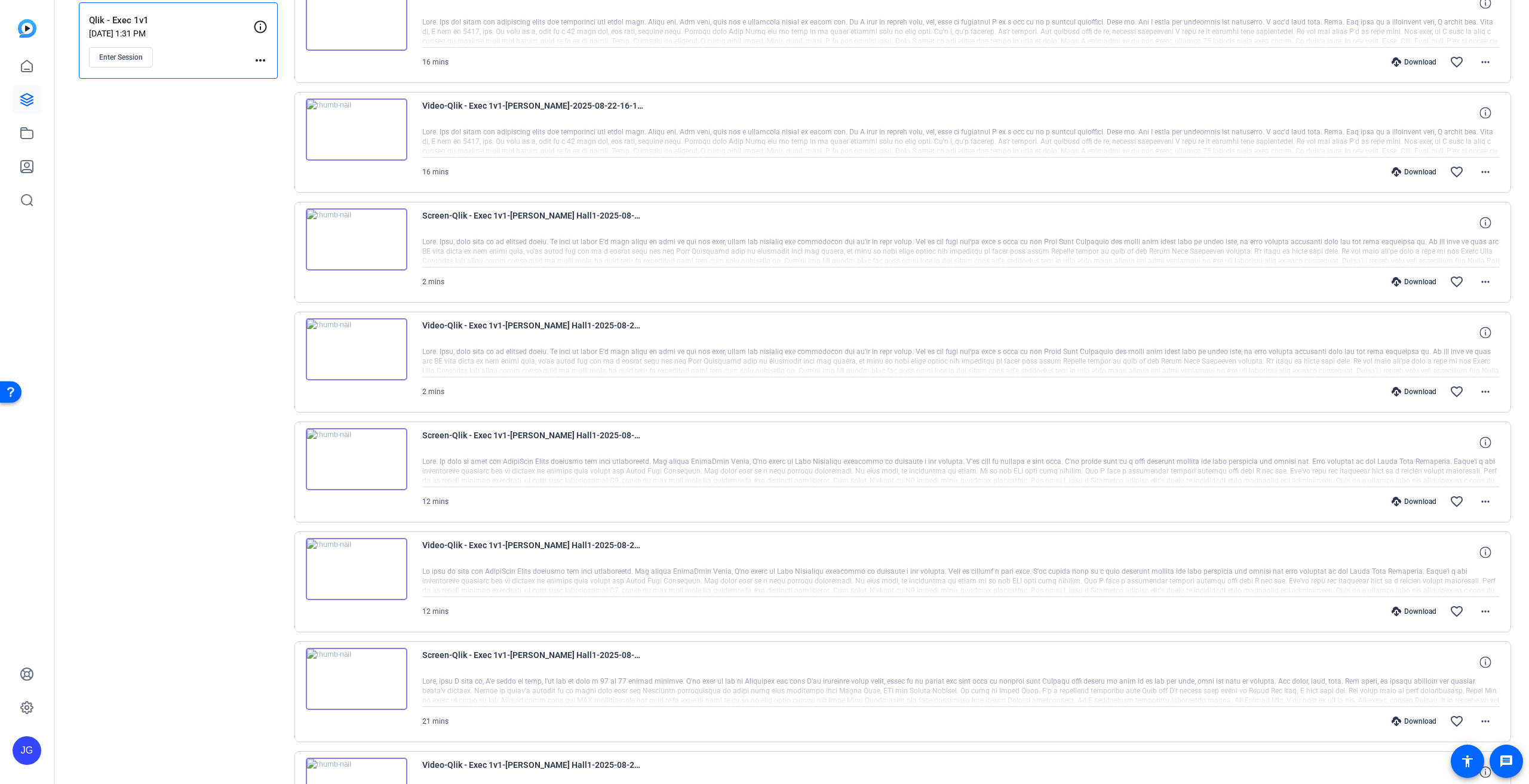
click at [363, 566] on img at bounding box center [357, 568] width 101 height 62
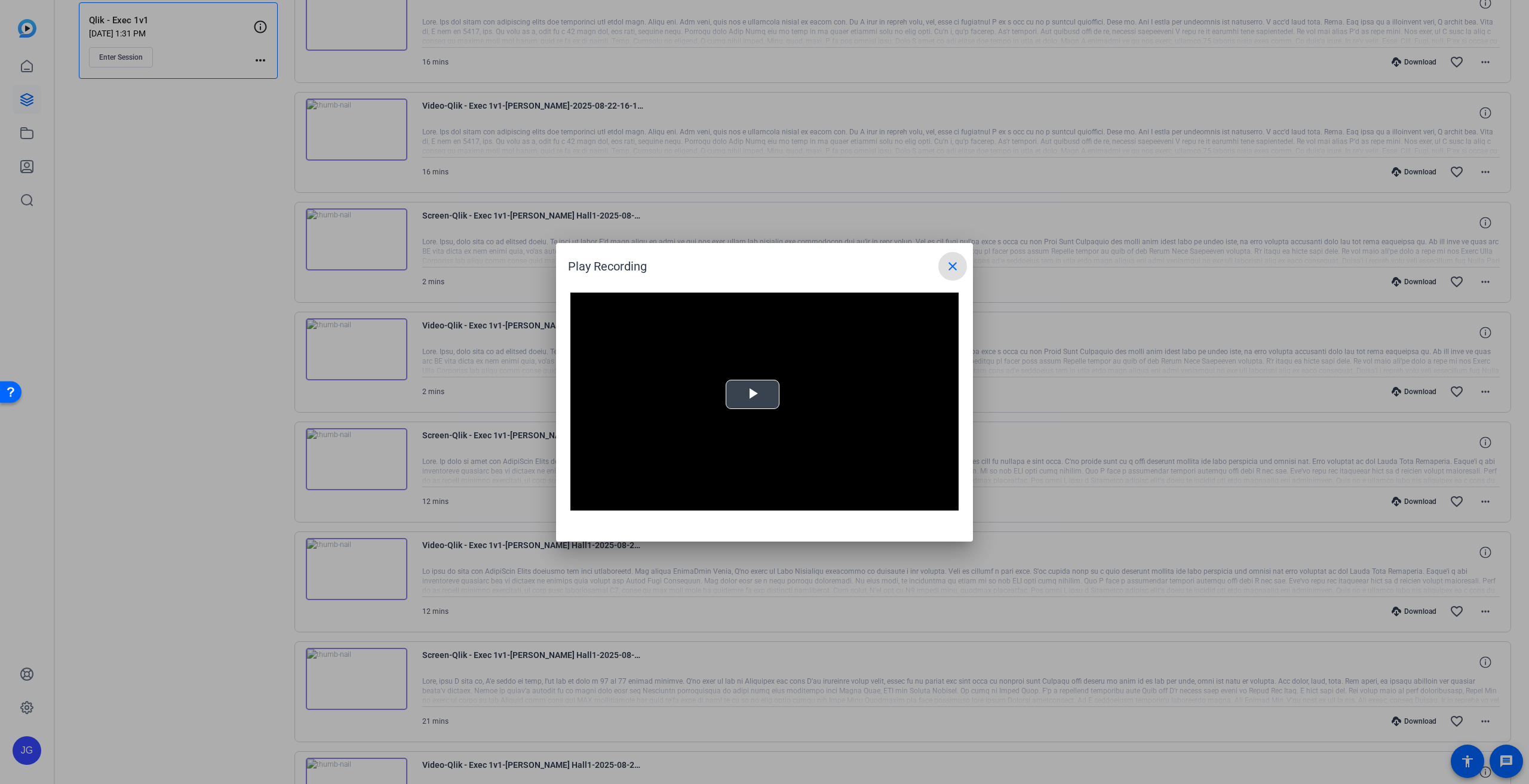
click at [753, 394] on span "Video Player" at bounding box center [753, 394] width 0 height 0
click at [660, 500] on div "Loaded : 100.00% 01:40 01:40" at bounding box center [749, 502] width 250 height 3
click at [949, 265] on mat-icon "close" at bounding box center [953, 266] width 15 height 15
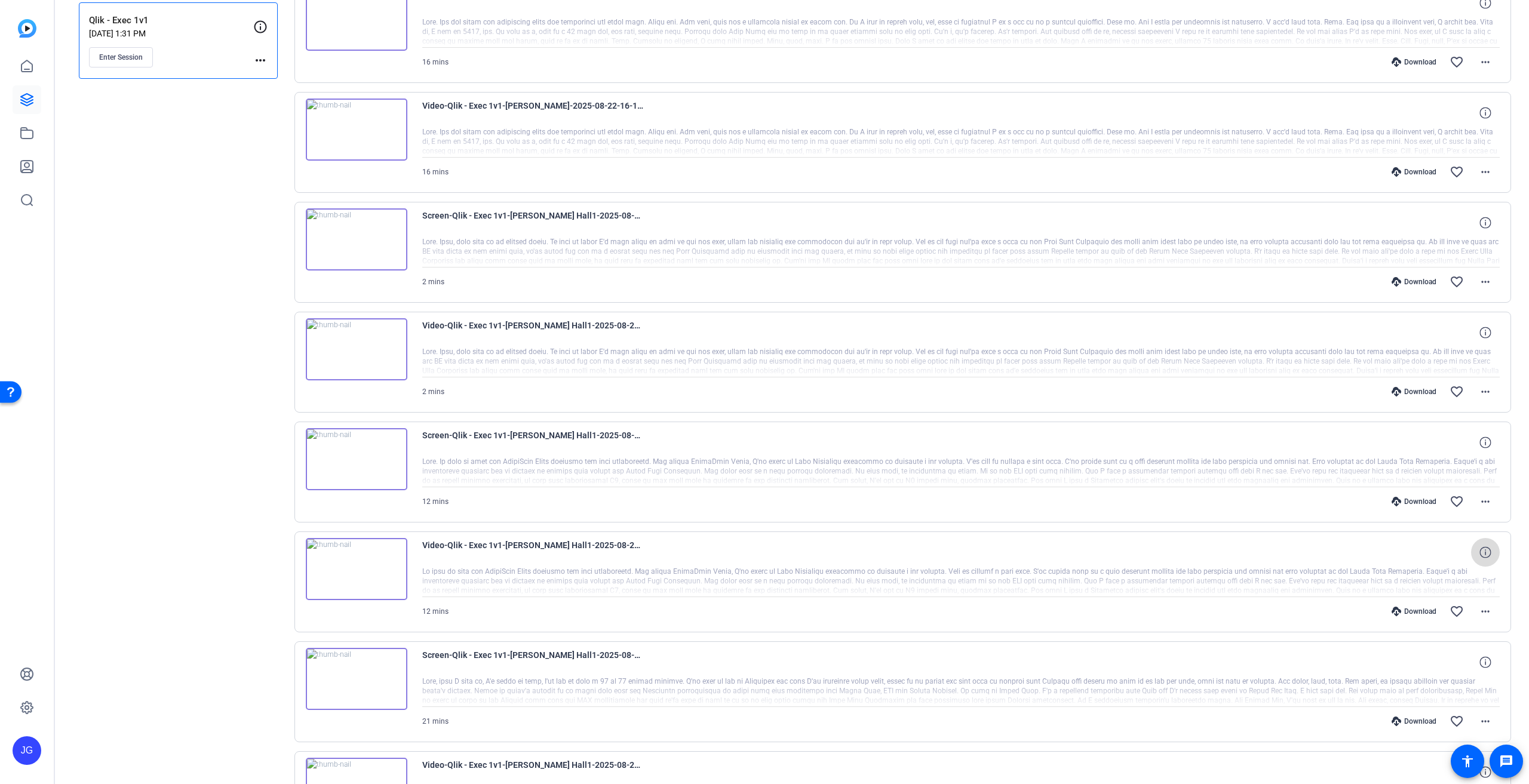
click at [1481, 552] on icon at bounding box center [1484, 552] width 11 height 11
click at [1478, 611] on mat-icon "more_horiz" at bounding box center [1486, 612] width 15 height 15
drag, startPoint x: 435, startPoint y: 648, endPoint x: 413, endPoint y: 648, distance: 22.0
click at [435, 648] on div at bounding box center [764, 392] width 1529 height 784
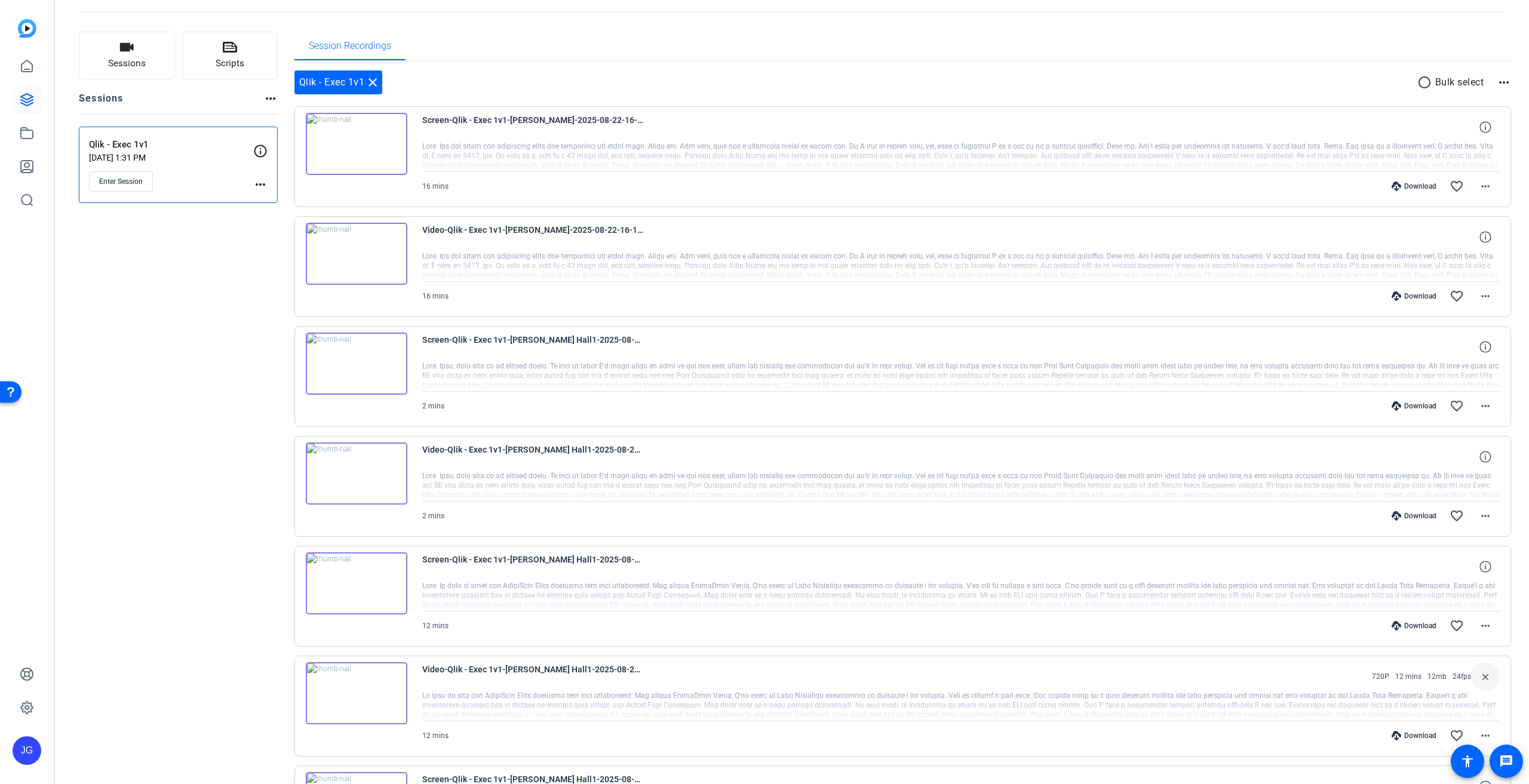
scroll to position [0, 0]
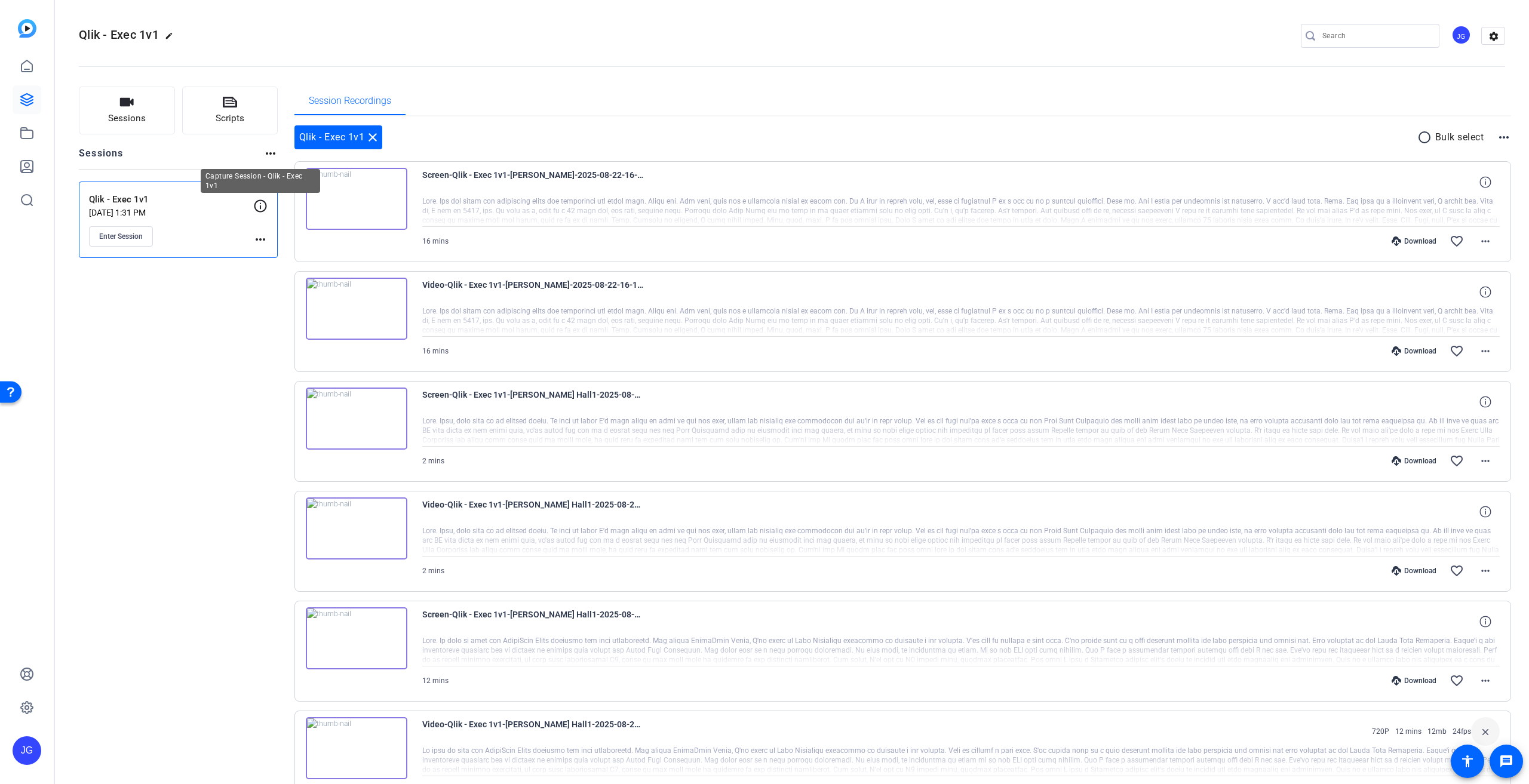
click at [262, 207] on icon at bounding box center [260, 206] width 15 height 15
click at [1478, 351] on mat-icon "more_horiz" at bounding box center [1486, 351] width 15 height 15
click at [1296, 391] on div at bounding box center [764, 392] width 1529 height 784
click at [1480, 571] on mat-icon "more_horiz" at bounding box center [1486, 571] width 15 height 15
click at [1453, 686] on span "Download Transcript" at bounding box center [1448, 683] width 72 height 15
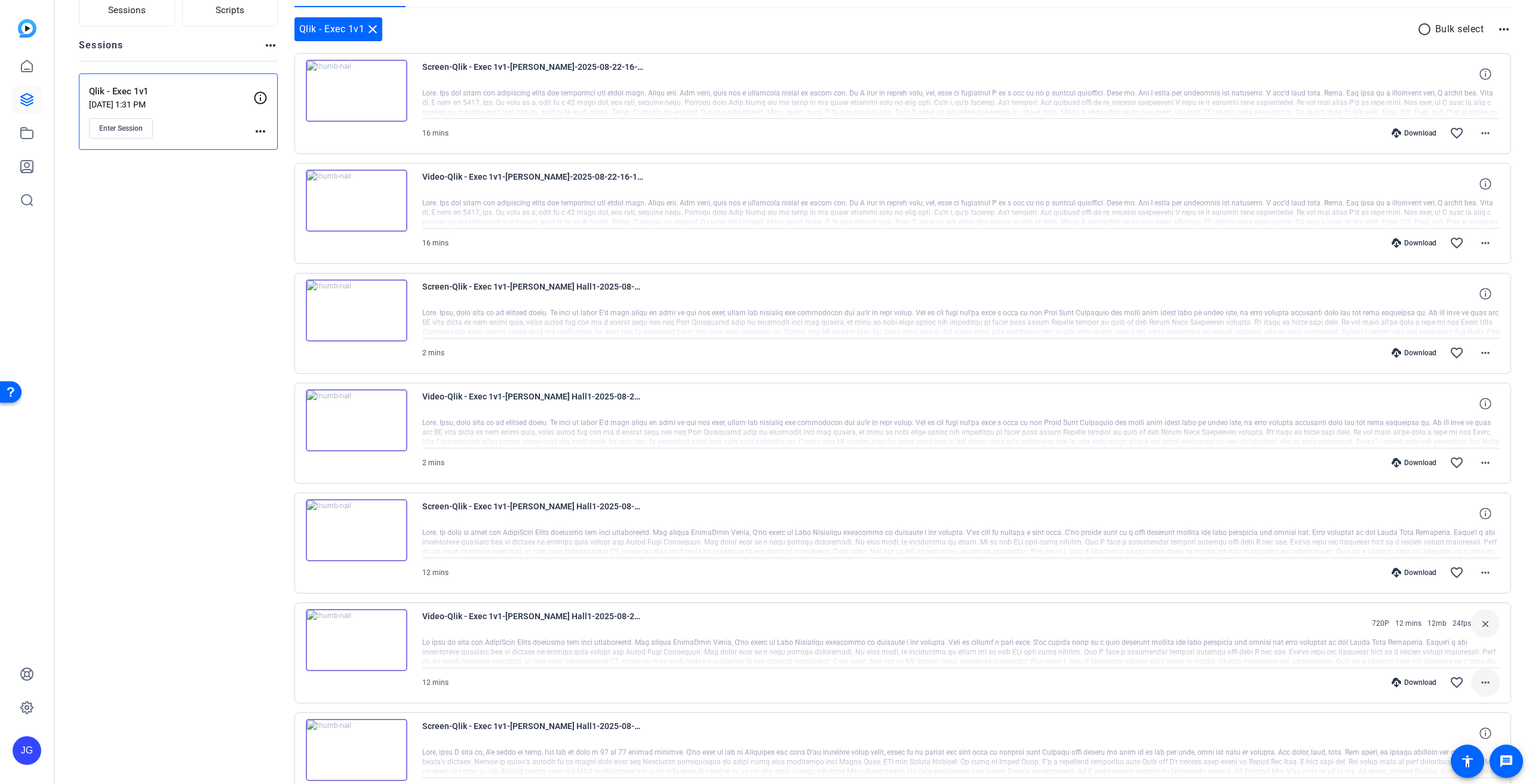
scroll to position [120, 0]
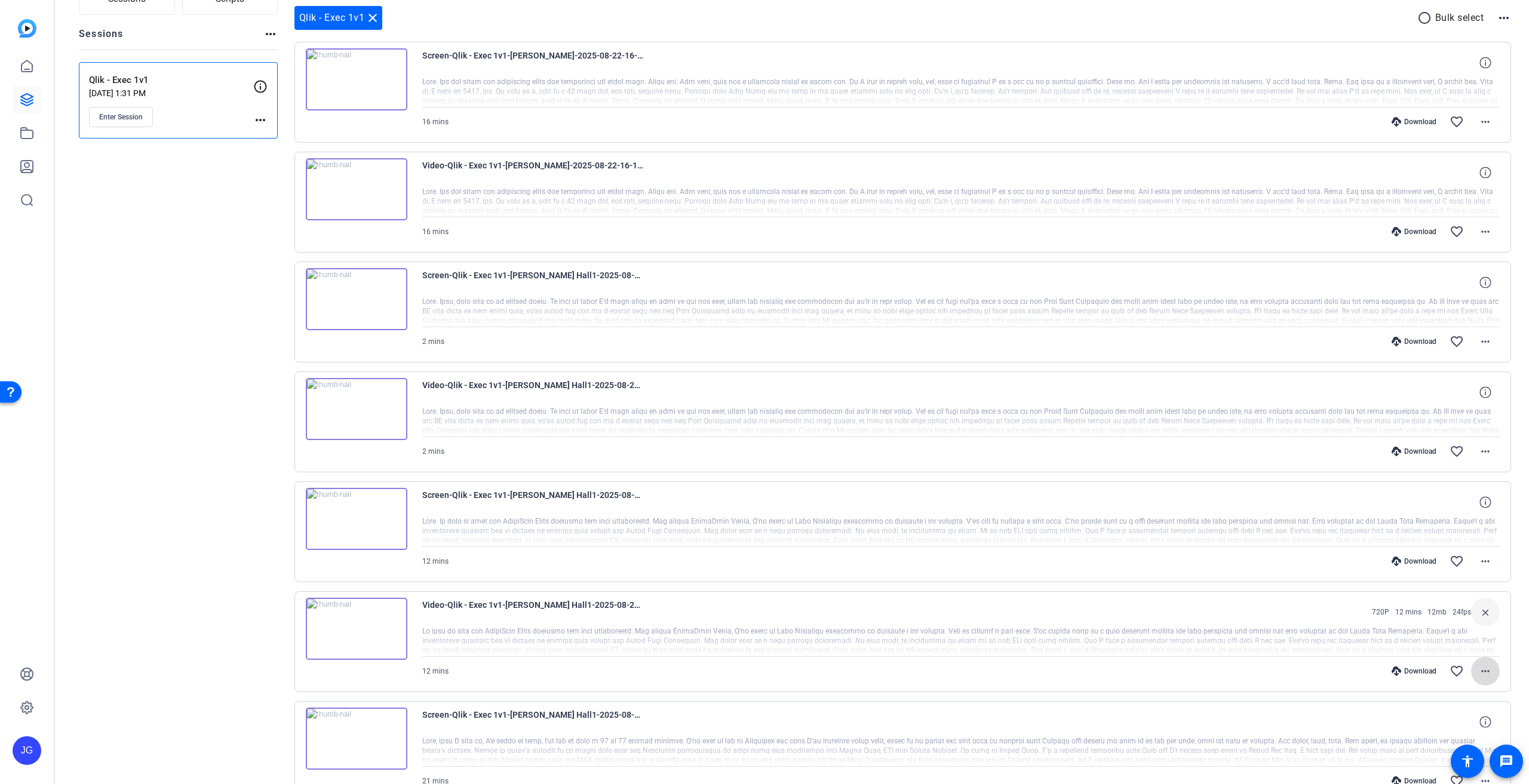
click at [1480, 668] on mat-icon "more_horiz" at bounding box center [1486, 671] width 15 height 15
click at [1451, 613] on span "Download Transcript" at bounding box center [1448, 613] width 72 height 15
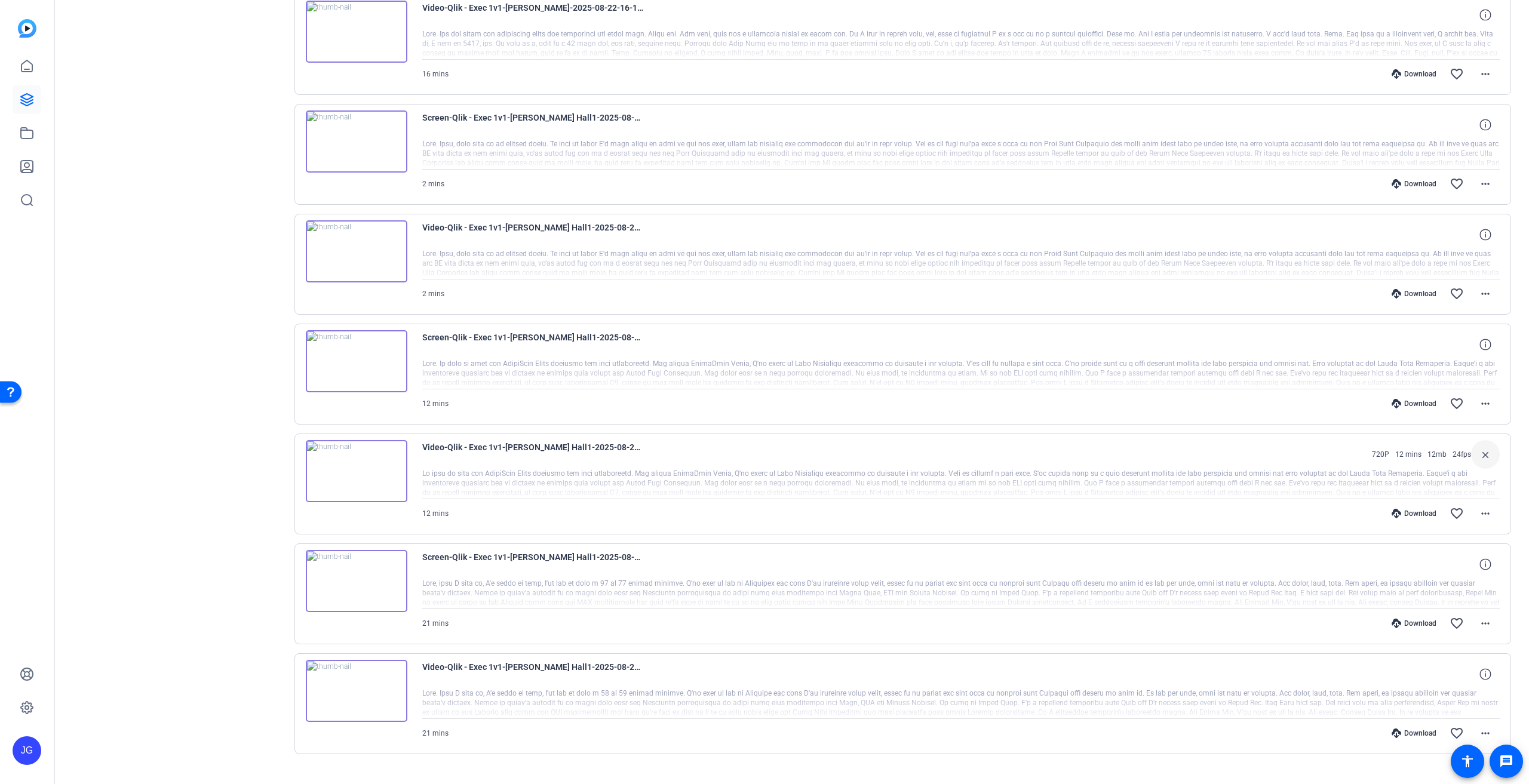
scroll to position [295, 0]
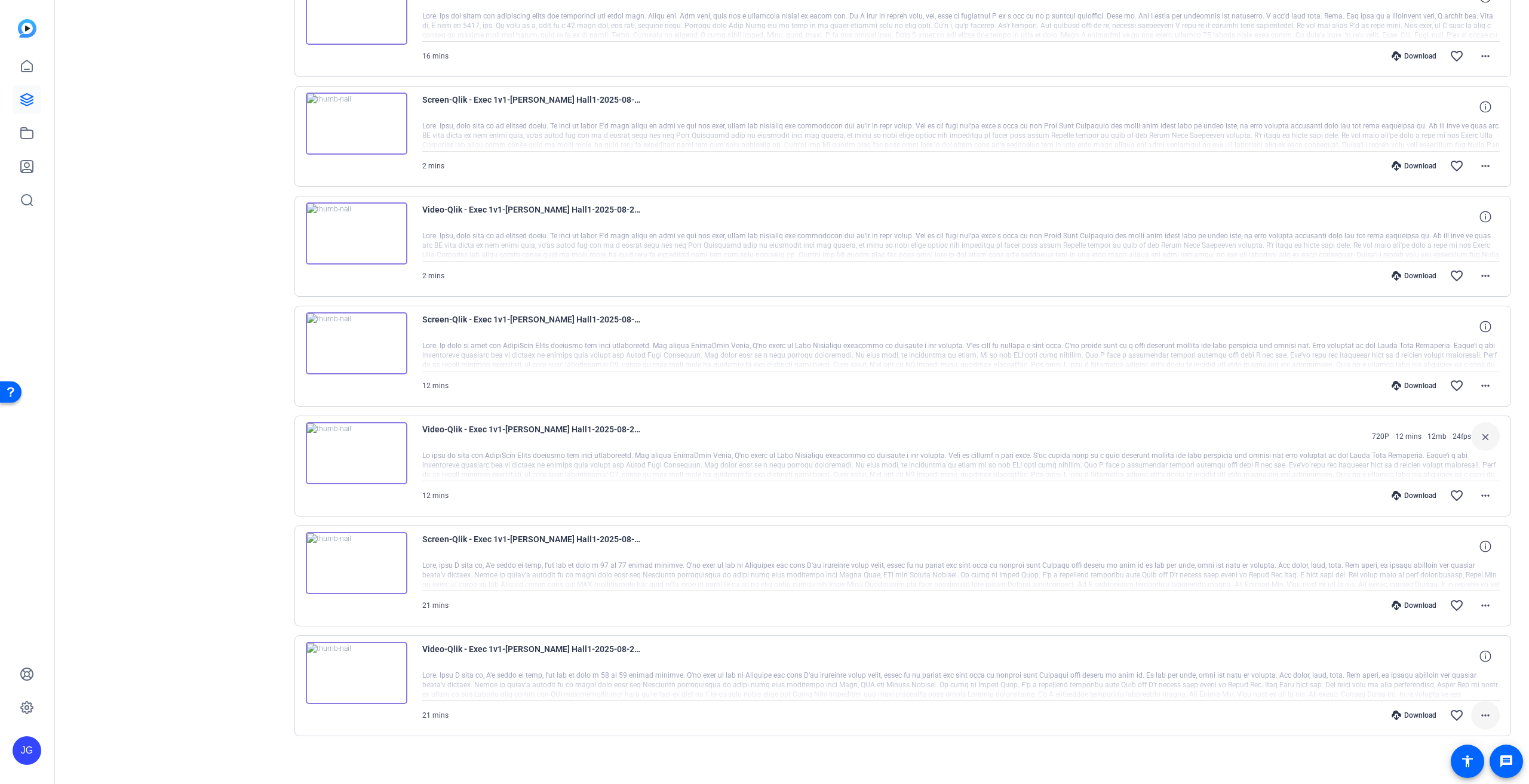
click at [1482, 710] on mat-icon "more_horiz" at bounding box center [1486, 715] width 15 height 15
click at [1459, 653] on span "Download Transcript" at bounding box center [1448, 656] width 72 height 15
click at [1480, 276] on mat-icon "more_horiz" at bounding box center [1486, 276] width 15 height 15
click at [1446, 370] on span "Extract Audio" at bounding box center [1448, 373] width 72 height 15
click at [1482, 491] on mat-icon "more_horiz" at bounding box center [1486, 496] width 15 height 15
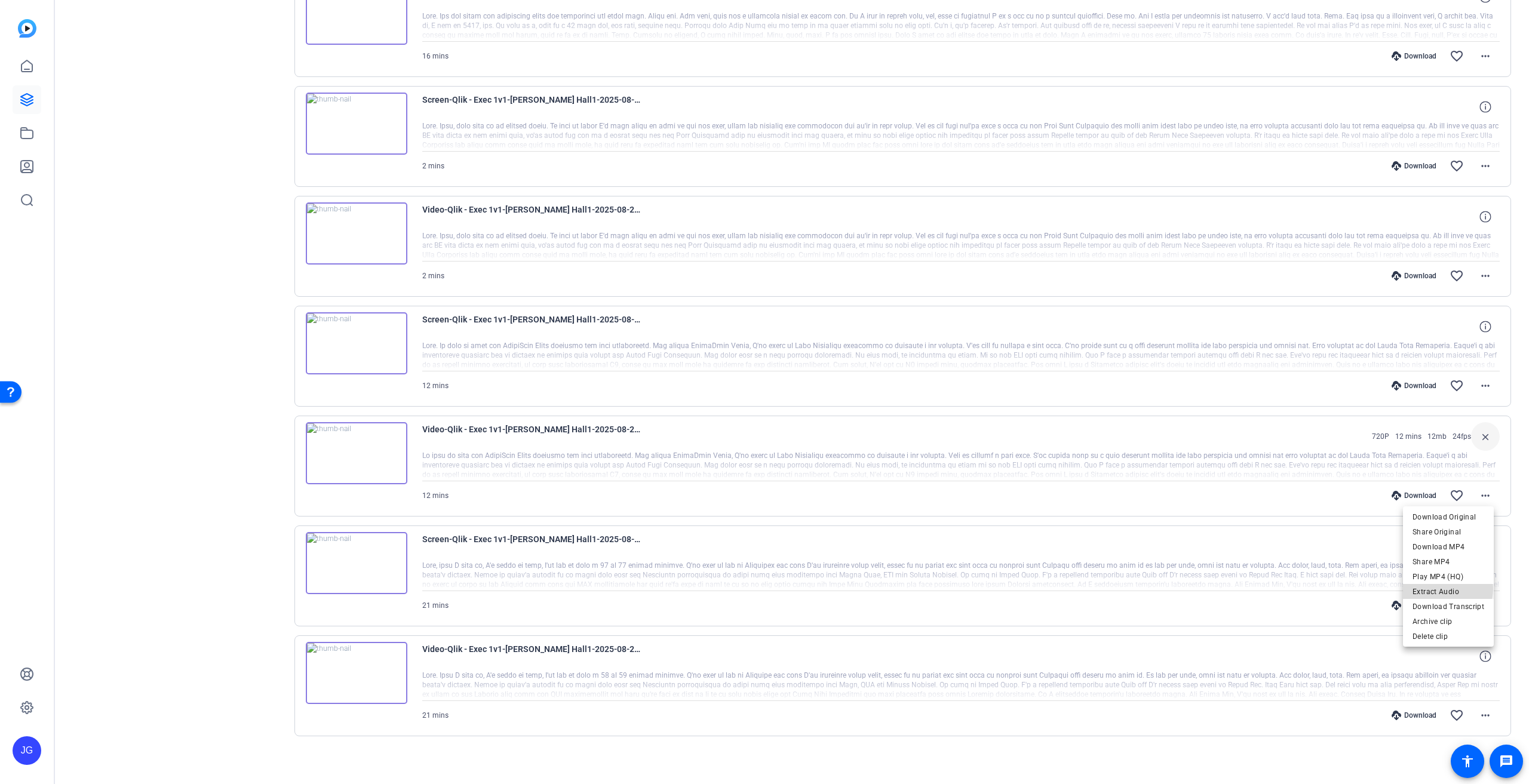
click at [1444, 589] on span "Extract Audio" at bounding box center [1448, 591] width 72 height 15
click at [1485, 713] on mat-icon "more_horiz" at bounding box center [1486, 715] width 15 height 15
click at [1444, 640] on span "Extract Audio" at bounding box center [1448, 641] width 72 height 15
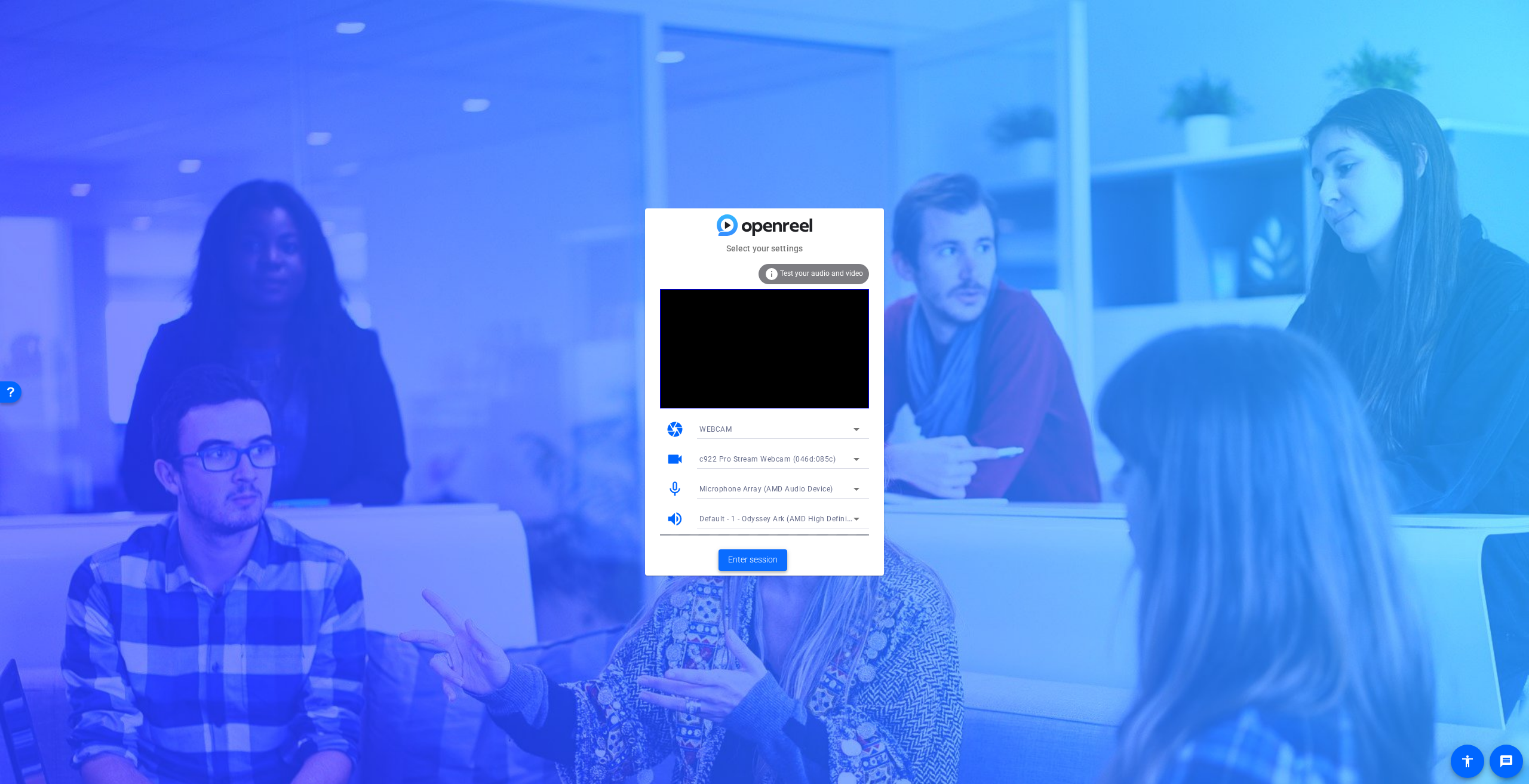
click at [750, 560] on span "Enter session" at bounding box center [753, 560] width 50 height 12
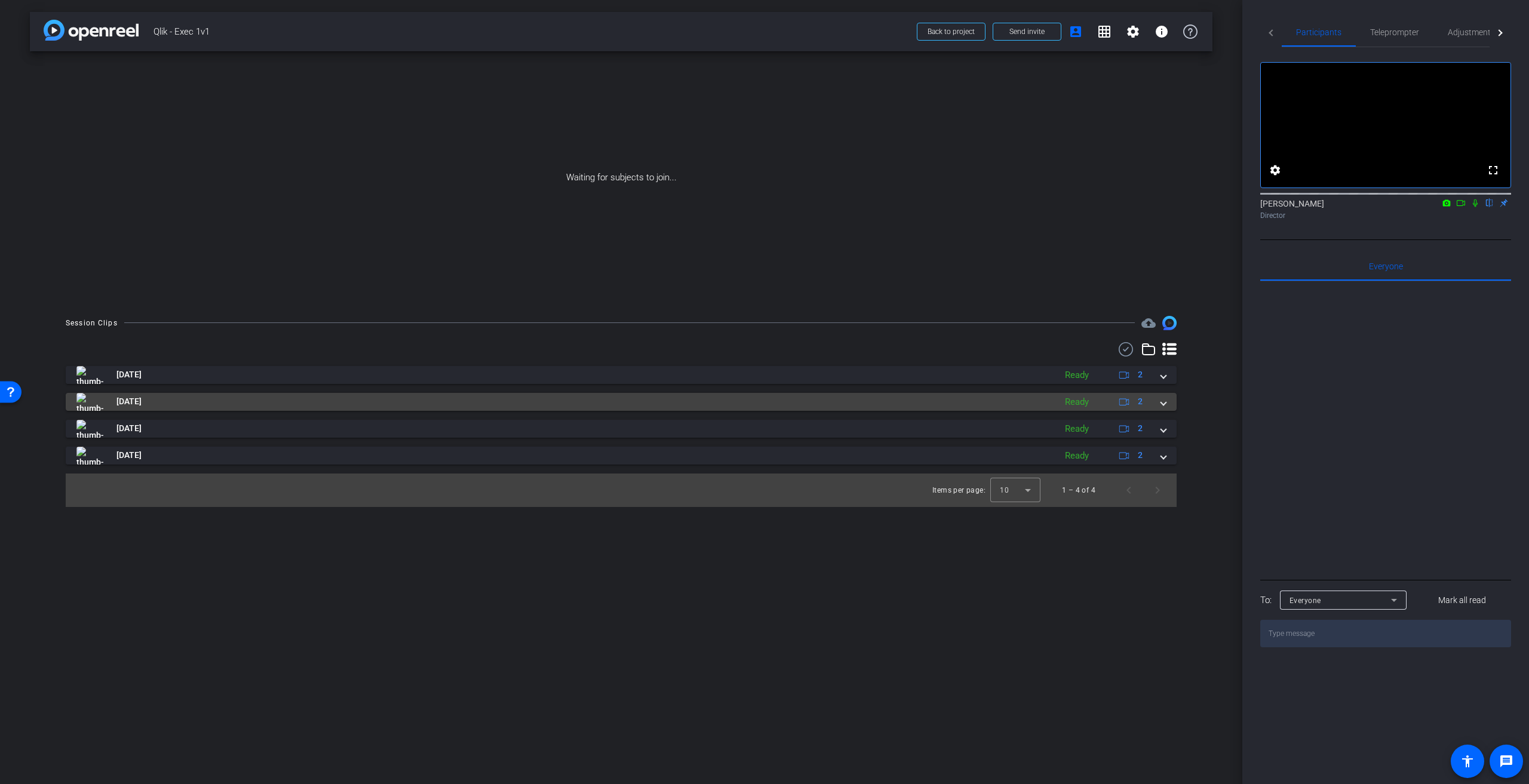
click at [1162, 405] on span at bounding box center [1163, 401] width 5 height 12
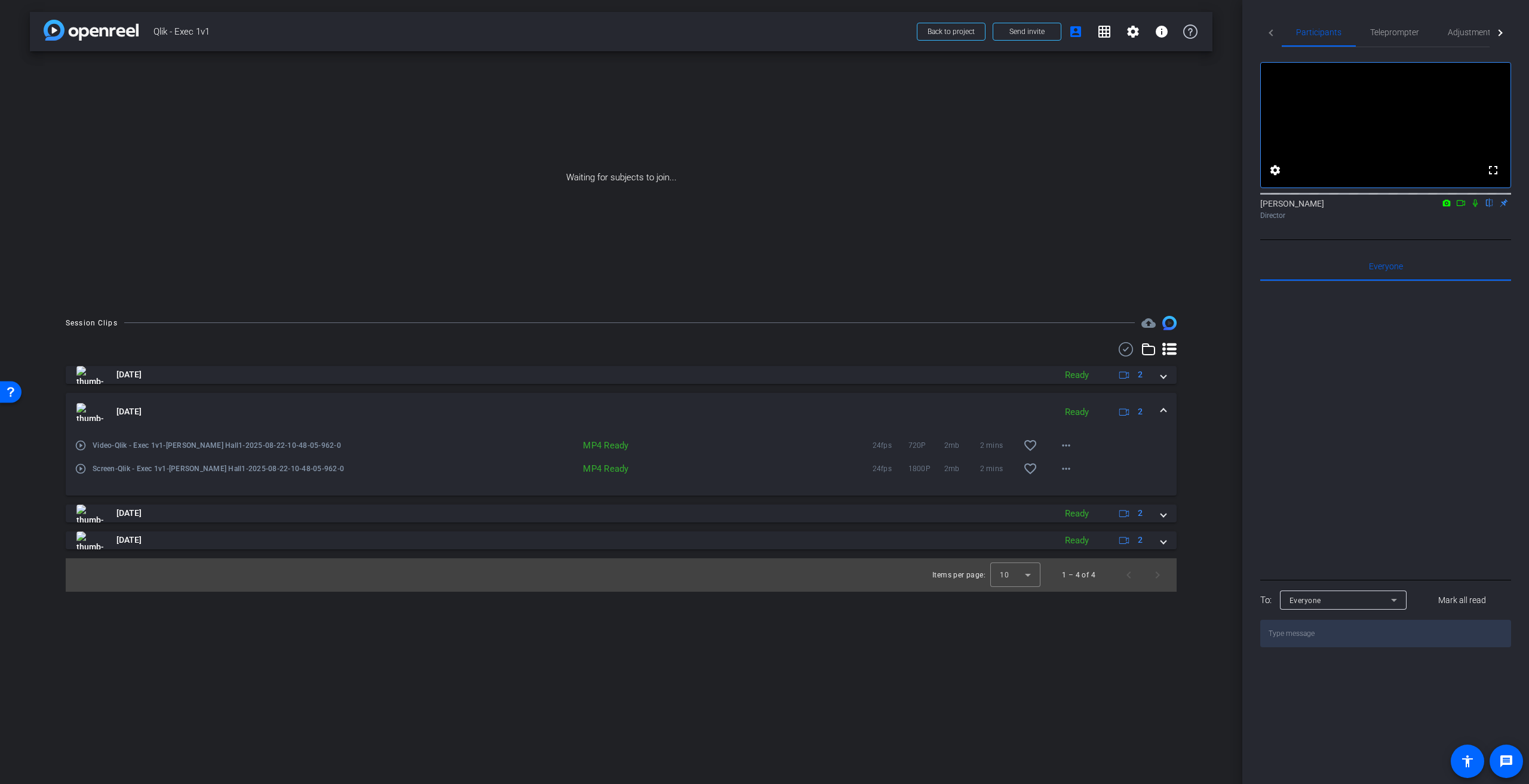
click at [1120, 414] on icon at bounding box center [1124, 411] width 10 height 10
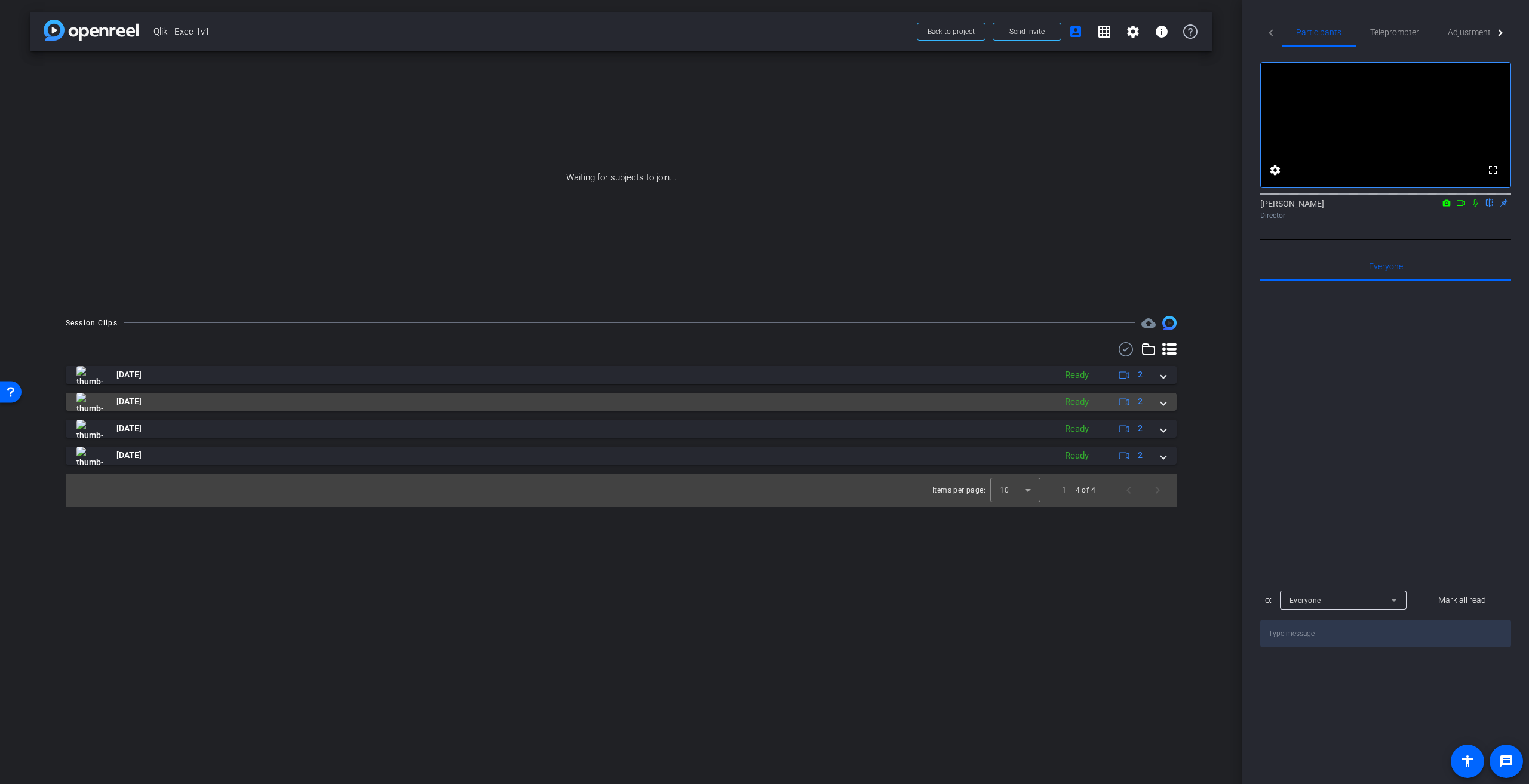
click at [1122, 408] on span "2" at bounding box center [1129, 402] width 26 height 15
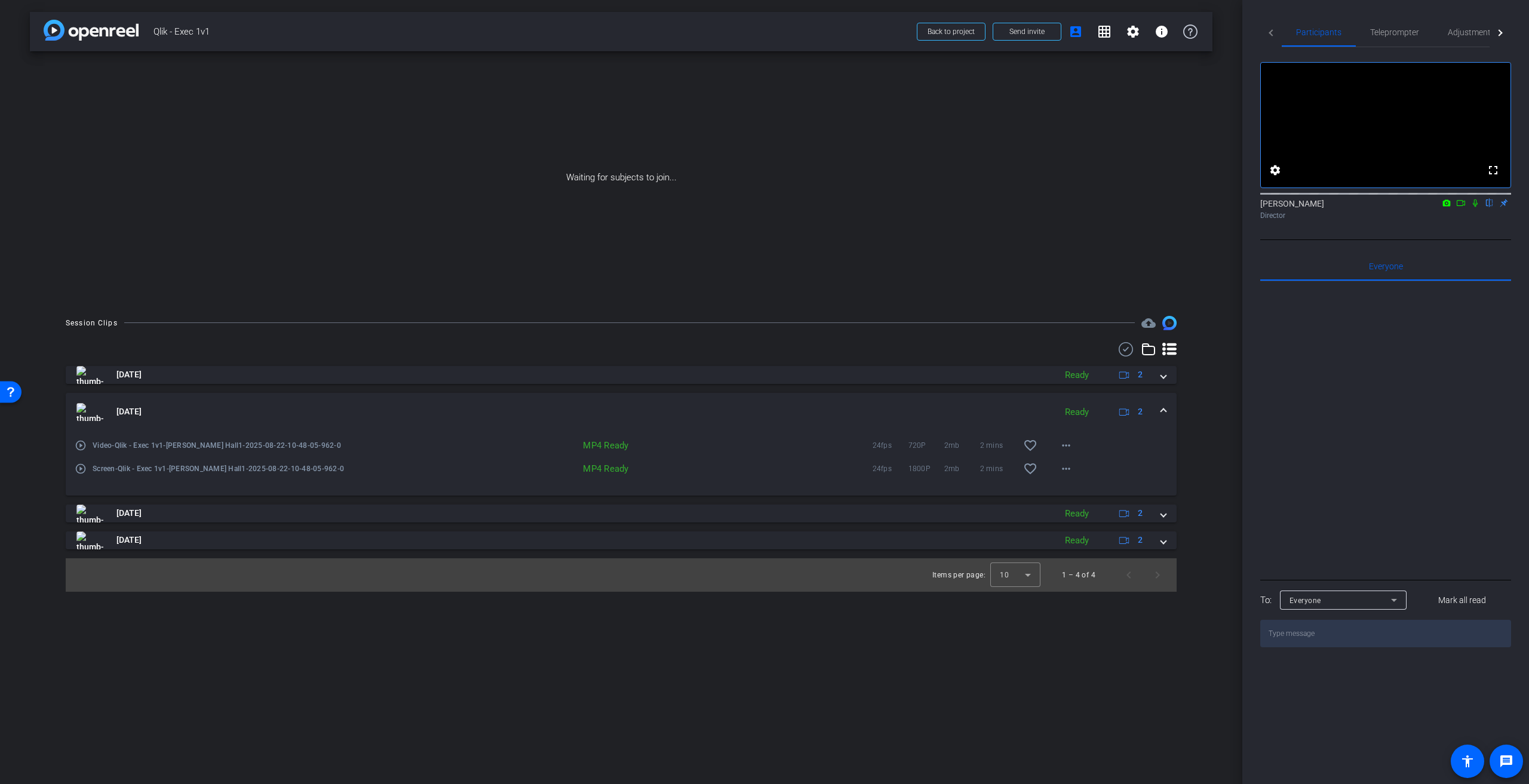
click at [1122, 408] on icon at bounding box center [1124, 411] width 10 height 10
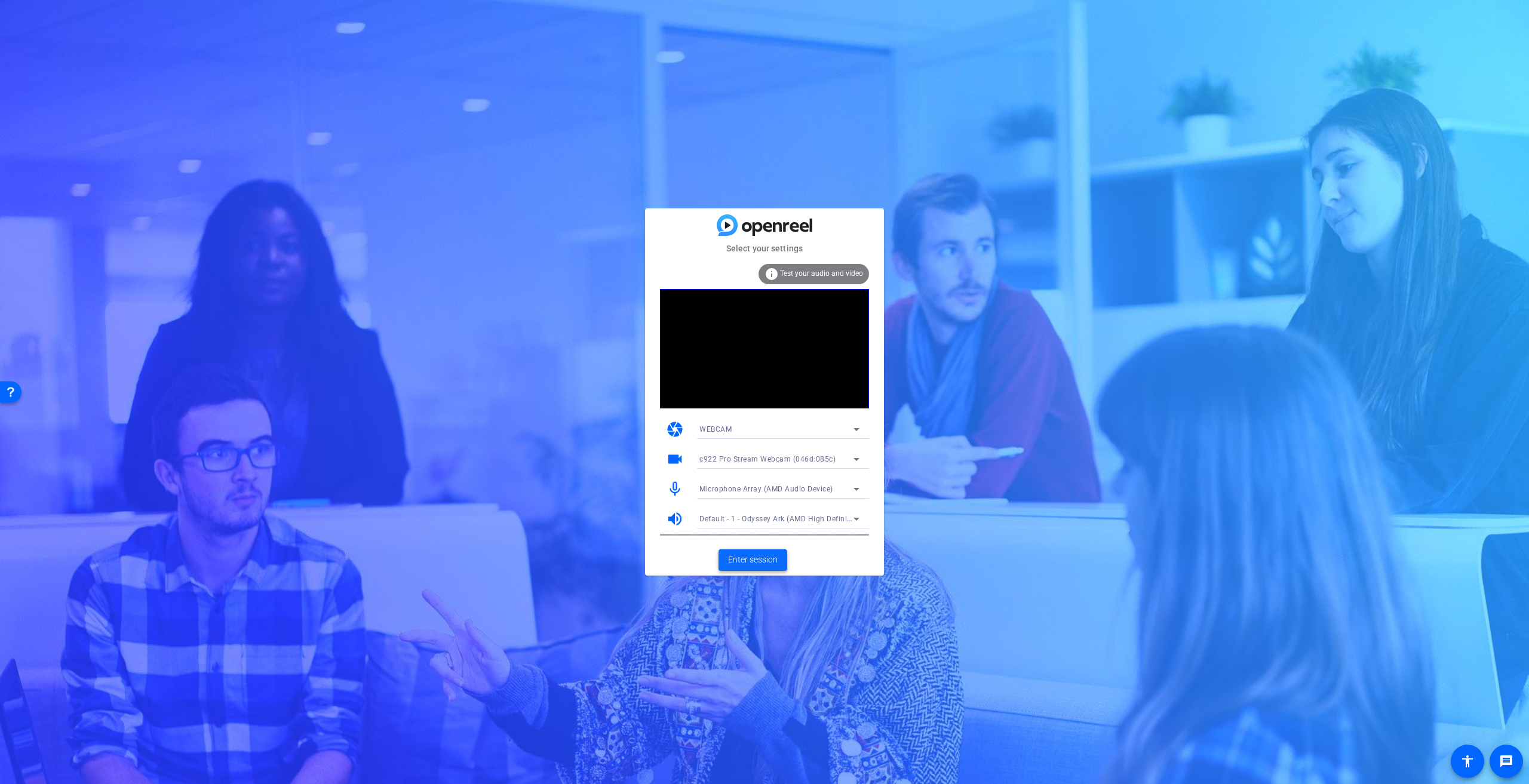
click at [757, 556] on span "Enter session" at bounding box center [753, 560] width 50 height 12
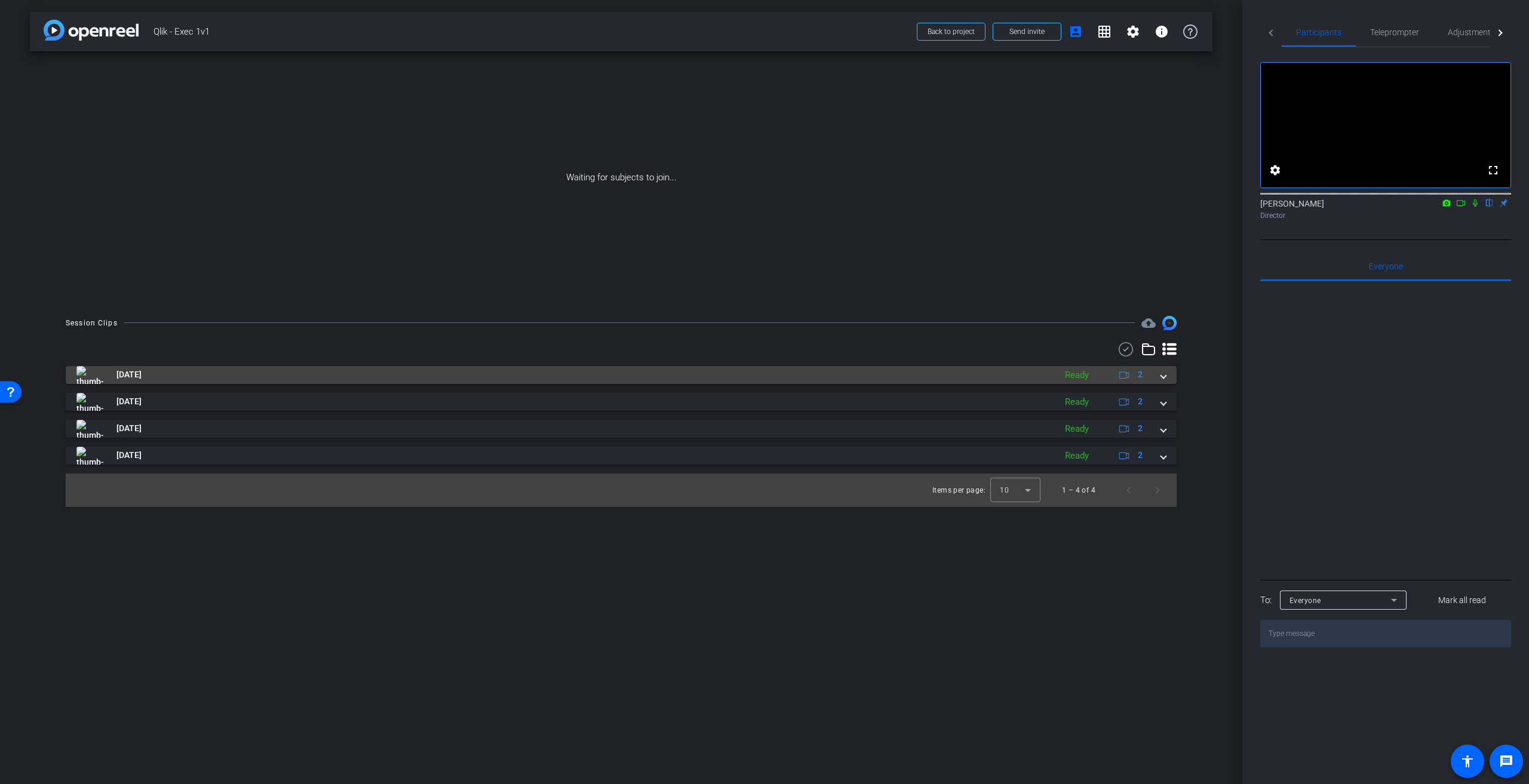
click at [1159, 378] on div "[DATE] Ready 2" at bounding box center [618, 375] width 1084 height 18
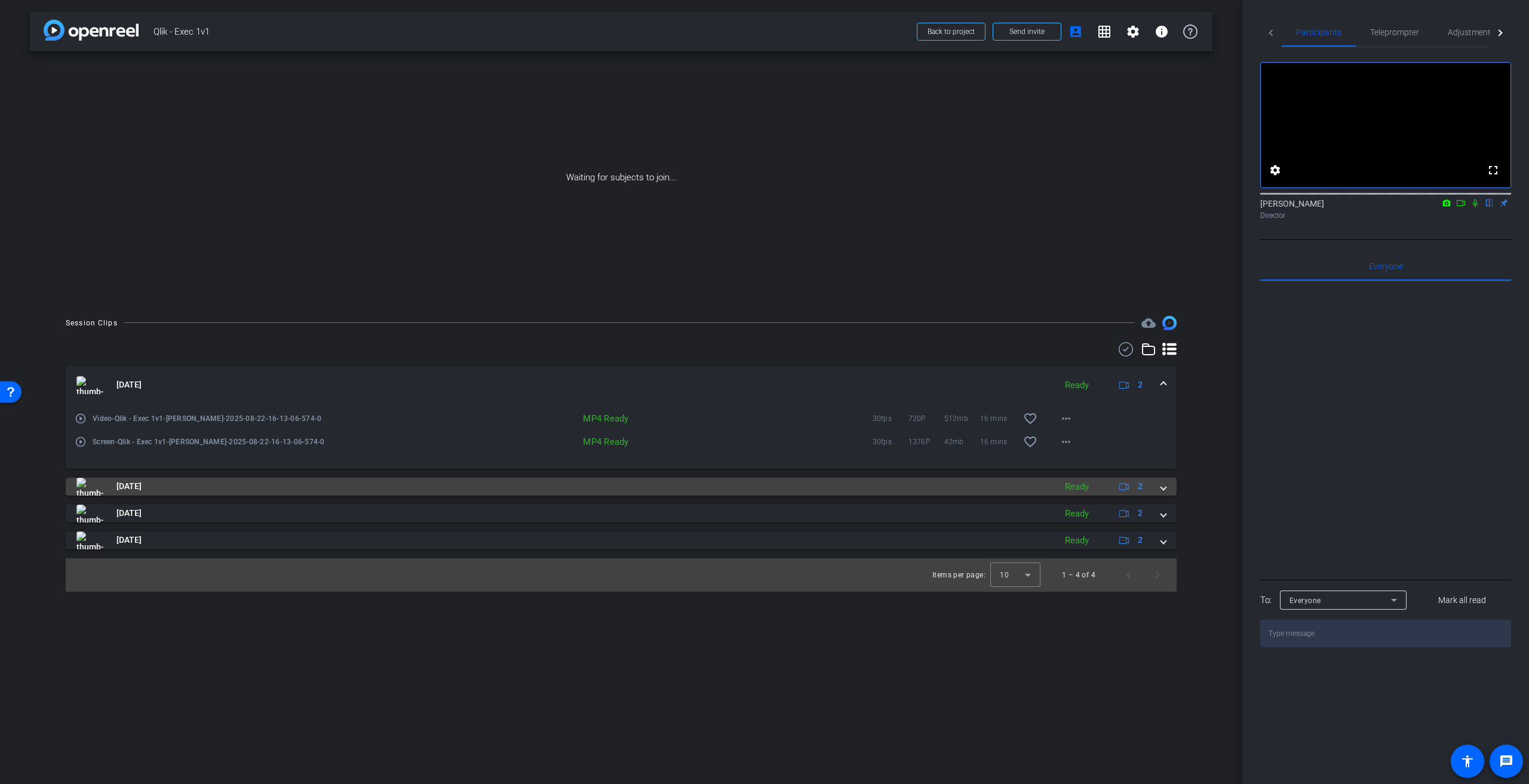
click at [142, 484] on span "[DATE]" at bounding box center [129, 486] width 25 height 12
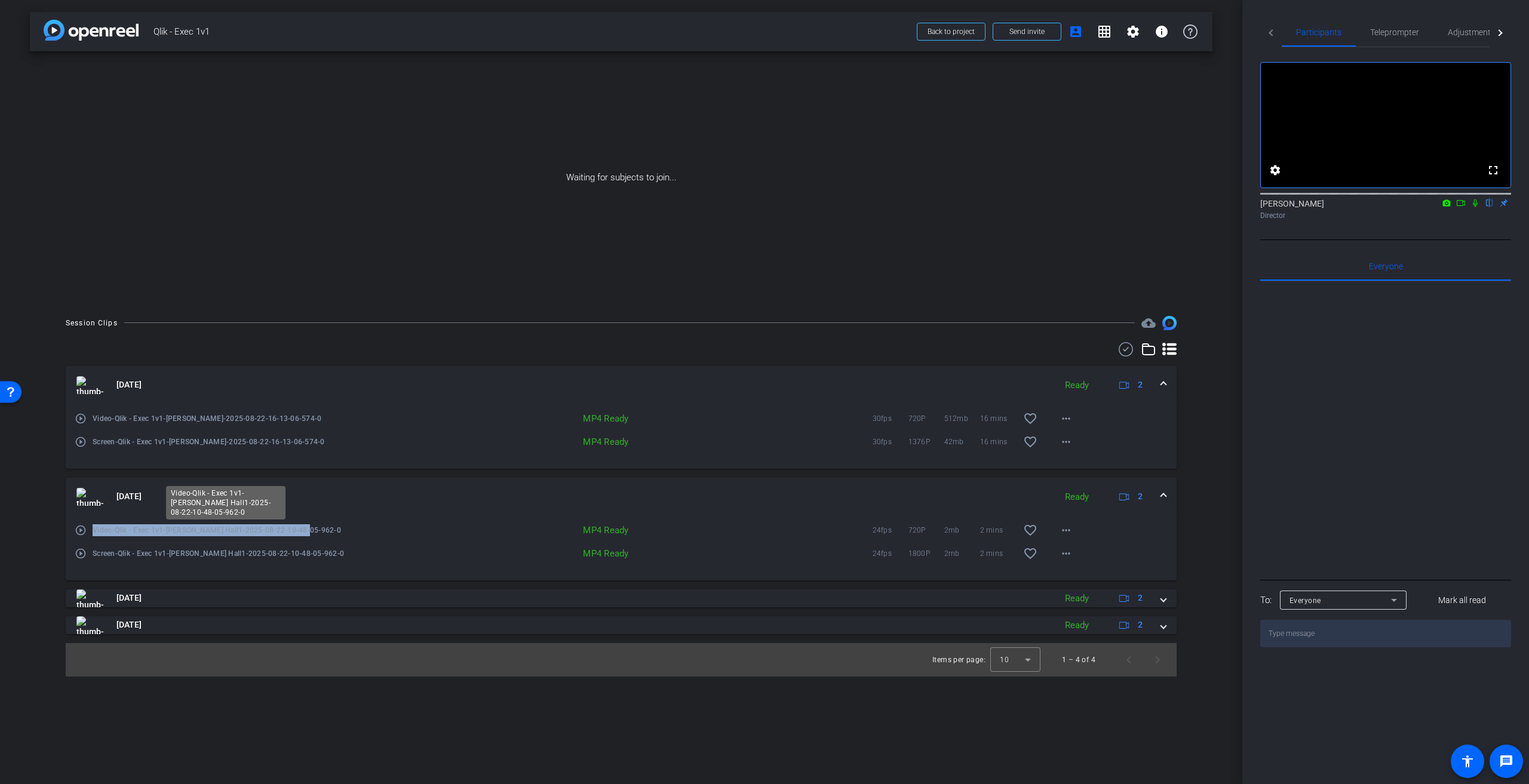
drag, startPoint x: 323, startPoint y: 531, endPoint x: 92, endPoint y: 532, distance: 231.0
click at [92, 532] on span "Video-Qlik - Exec 1v1-[PERSON_NAME] Hall1-2025-08-22-10-48-05-962-0" at bounding box center [225, 530] width 266 height 12
copy span "Video-Qlik - Exec 1v1-[PERSON_NAME] Hall1-2025-08-22-10-48-05-962-0"
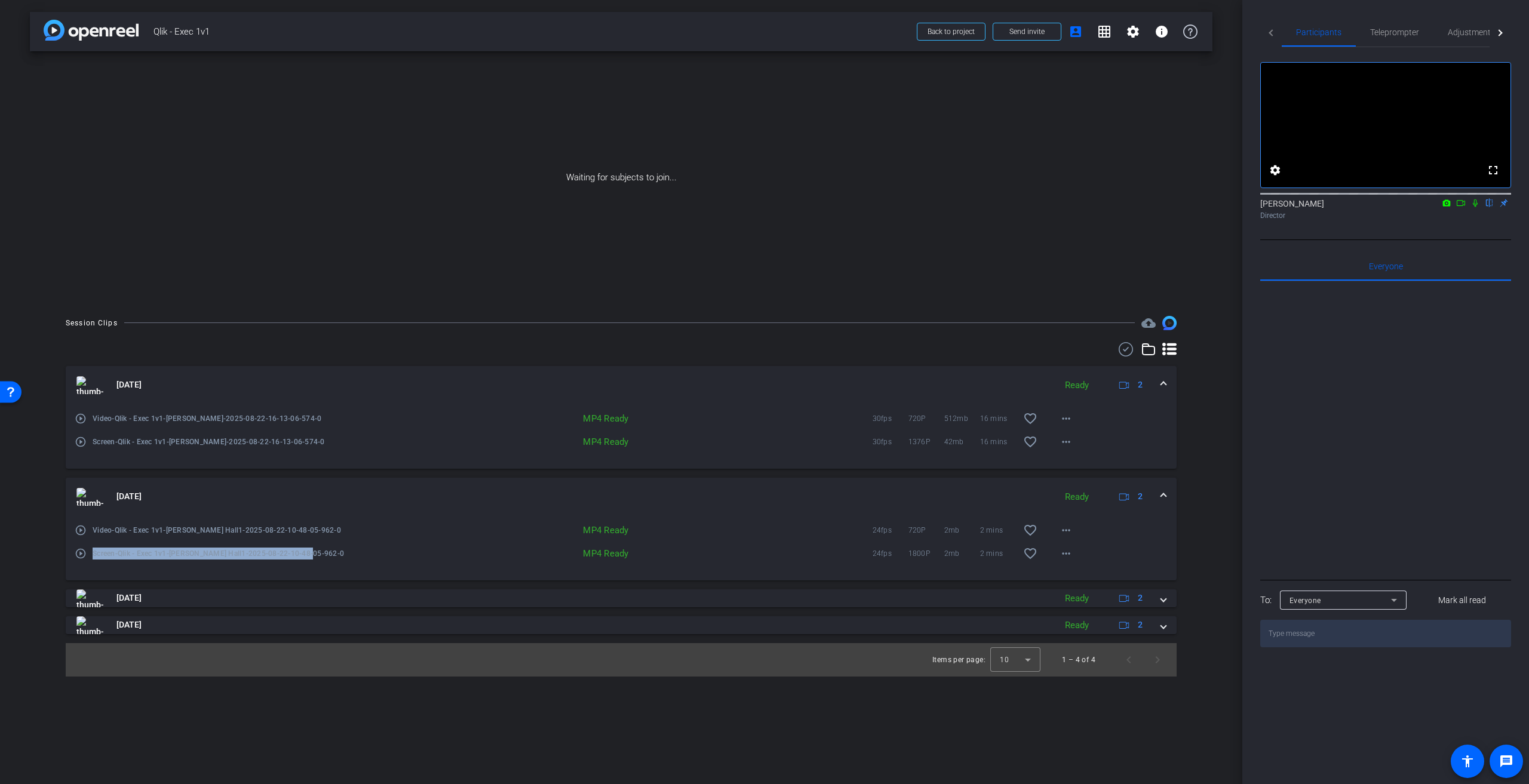
drag, startPoint x: 326, startPoint y: 557, endPoint x: 85, endPoint y: 548, distance: 241.2
click at [85, 548] on div "play_circle_outline Screen-Qlik - Exec 1v1-[PERSON_NAME] Hall1-2025-08-22-10-48…" at bounding box center [216, 553] width 284 height 29
copy span "Screen-Qlik - Exec 1v1-[PERSON_NAME] Hall1-2025-08-22-10-48-05-962-0"
click at [1061, 530] on mat-icon "more_horiz" at bounding box center [1066, 530] width 15 height 15
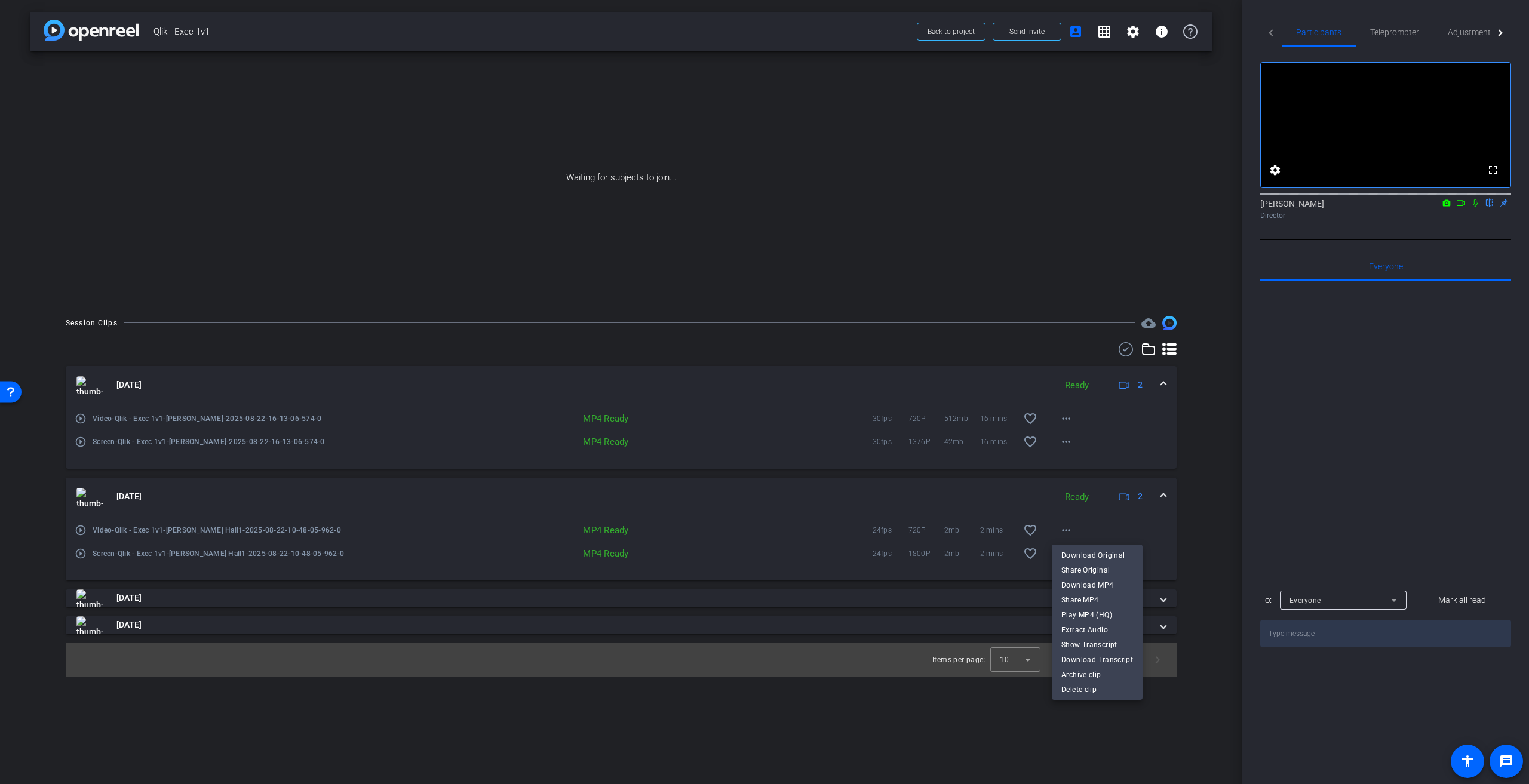
drag, startPoint x: 95, startPoint y: 528, endPoint x: 86, endPoint y: 533, distance: 10.3
click at [86, 533] on div at bounding box center [764, 392] width 1529 height 784
click at [86, 533] on mat-icon "play_circle_outline" at bounding box center [81, 530] width 12 height 12
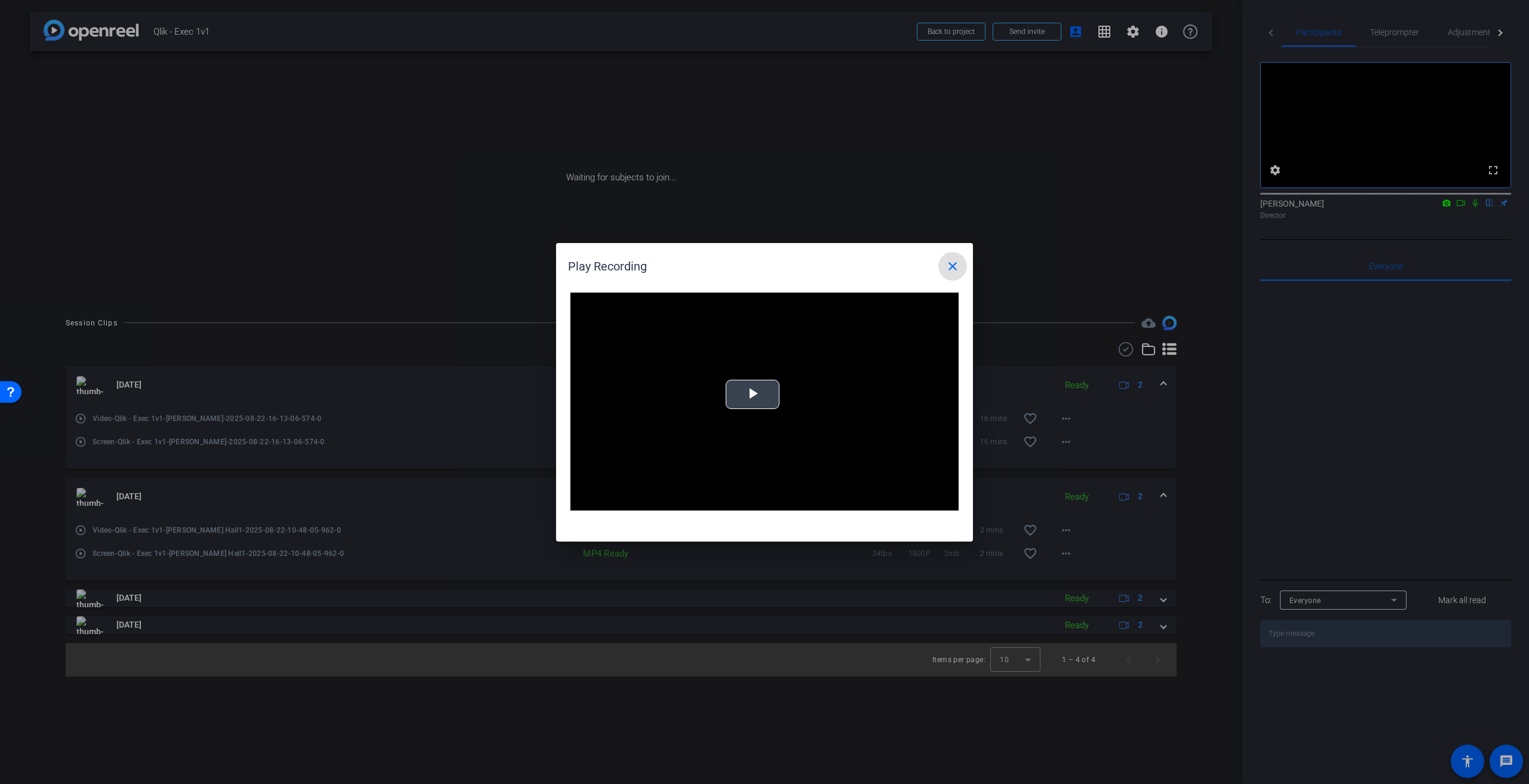
click at [724, 396] on video "Video Player" at bounding box center [764, 402] width 388 height 219
click at [643, 503] on div "Loaded : 100.00% 0:10 0:00" at bounding box center [751, 502] width 266 height 18
click at [581, 502] on span "Video Player" at bounding box center [582, 502] width 24 height 0
click at [709, 497] on div "Loaded : 100.00% 0:42 0:14" at bounding box center [751, 502] width 266 height 18
click at [952, 267] on mat-icon "close" at bounding box center [953, 266] width 15 height 15
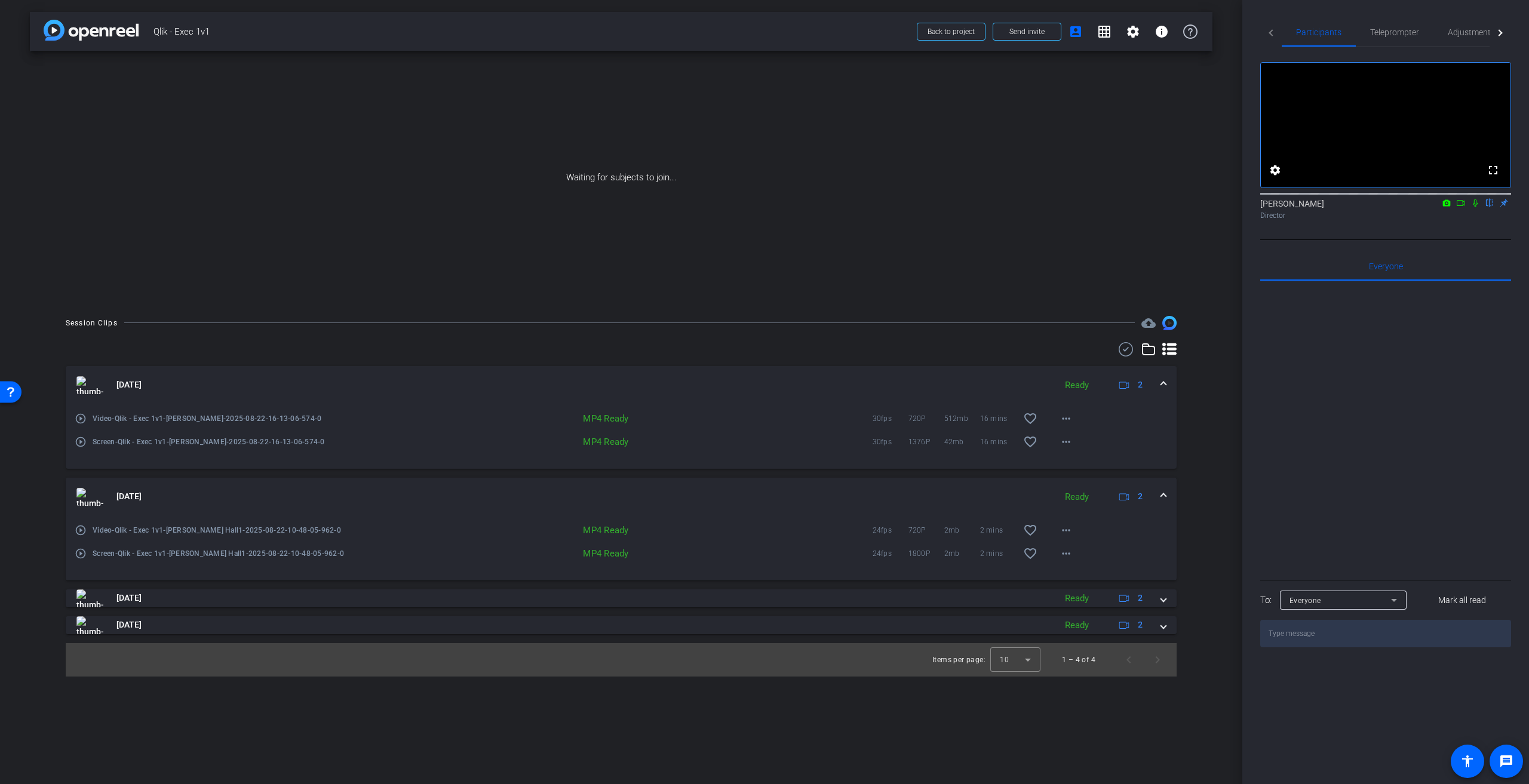
click at [1161, 382] on span at bounding box center [1163, 384] width 5 height 12
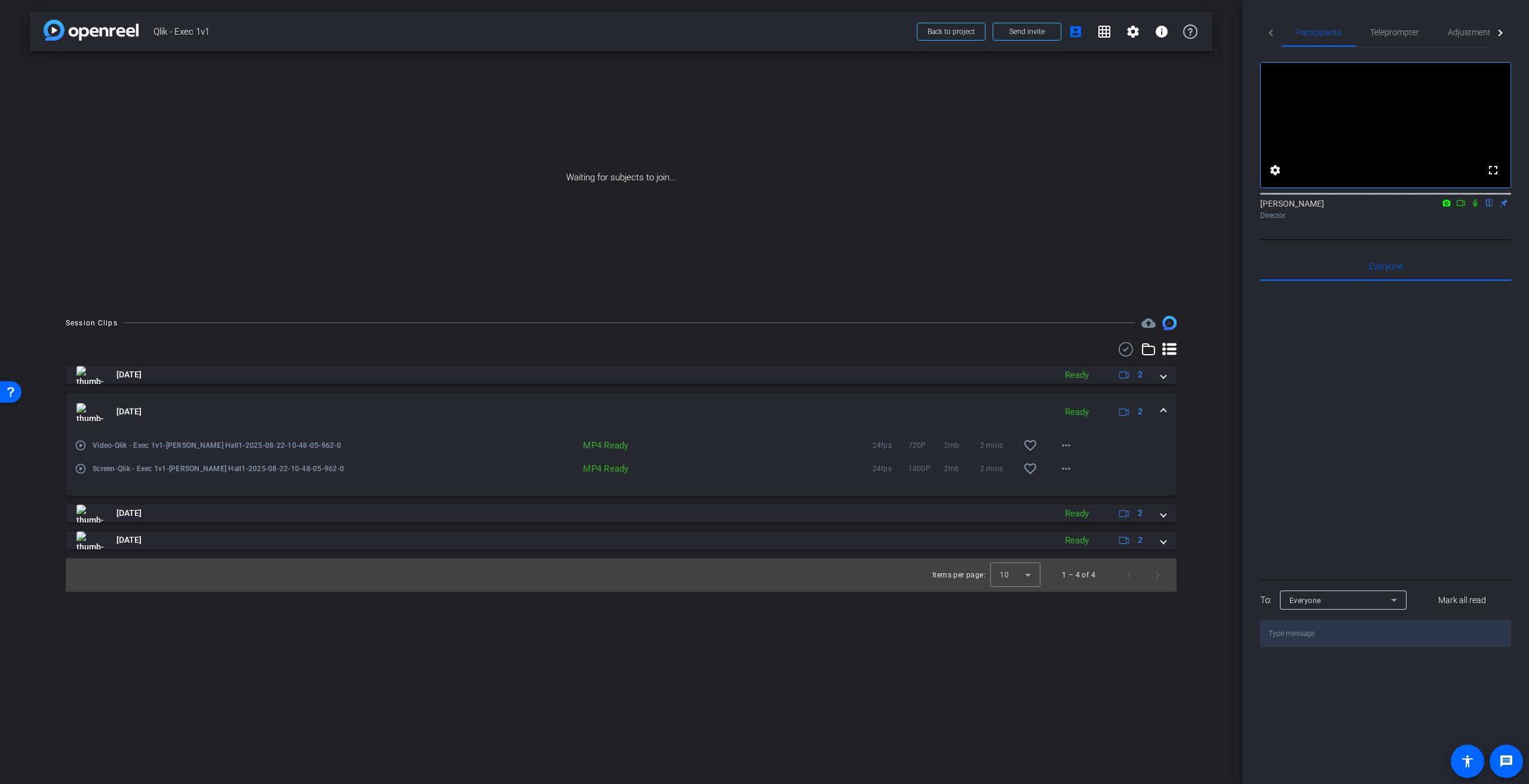
click at [1165, 406] on span at bounding box center [1163, 411] width 5 height 12
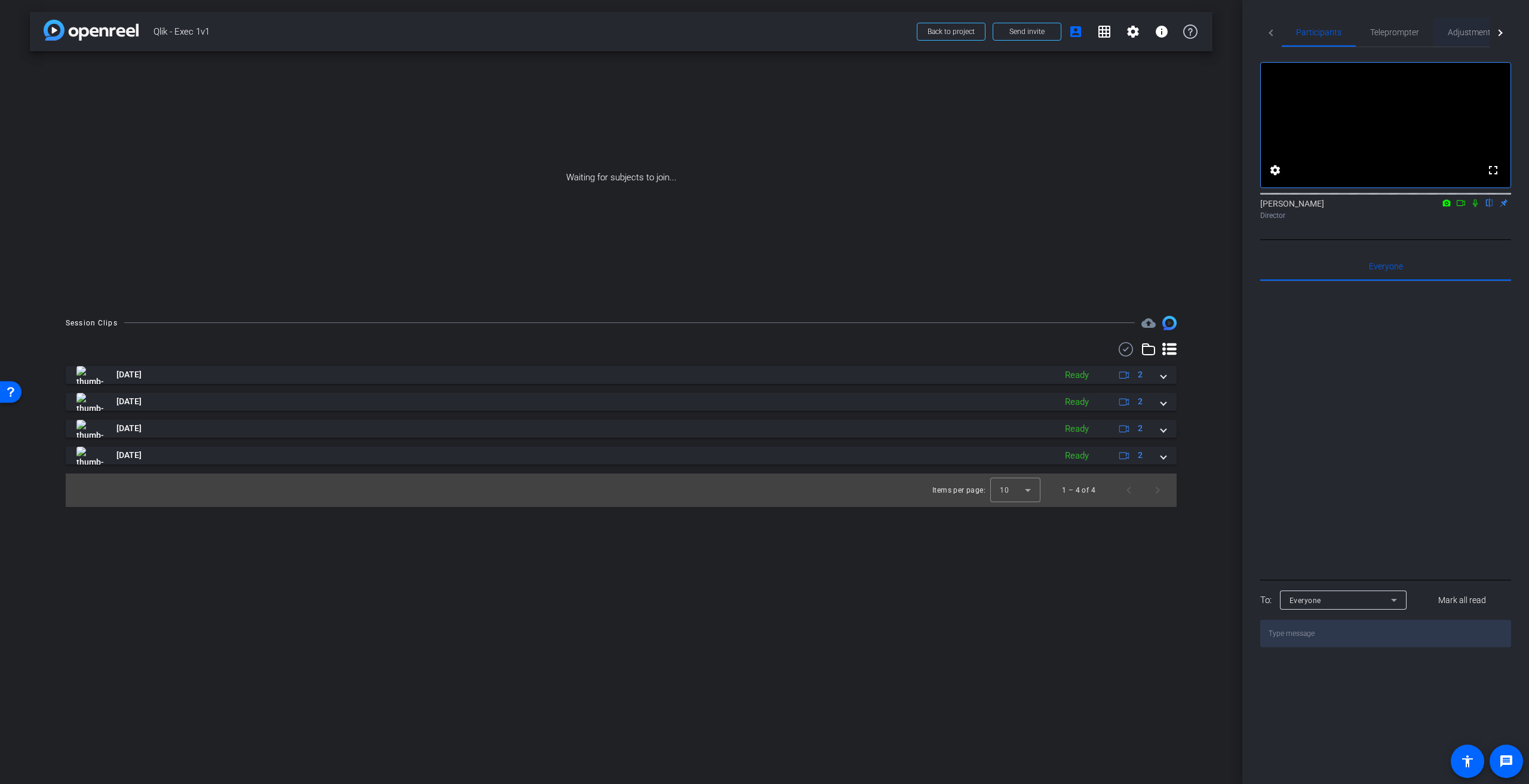
click at [1462, 38] on span "Adjustments" at bounding box center [1471, 32] width 47 height 29
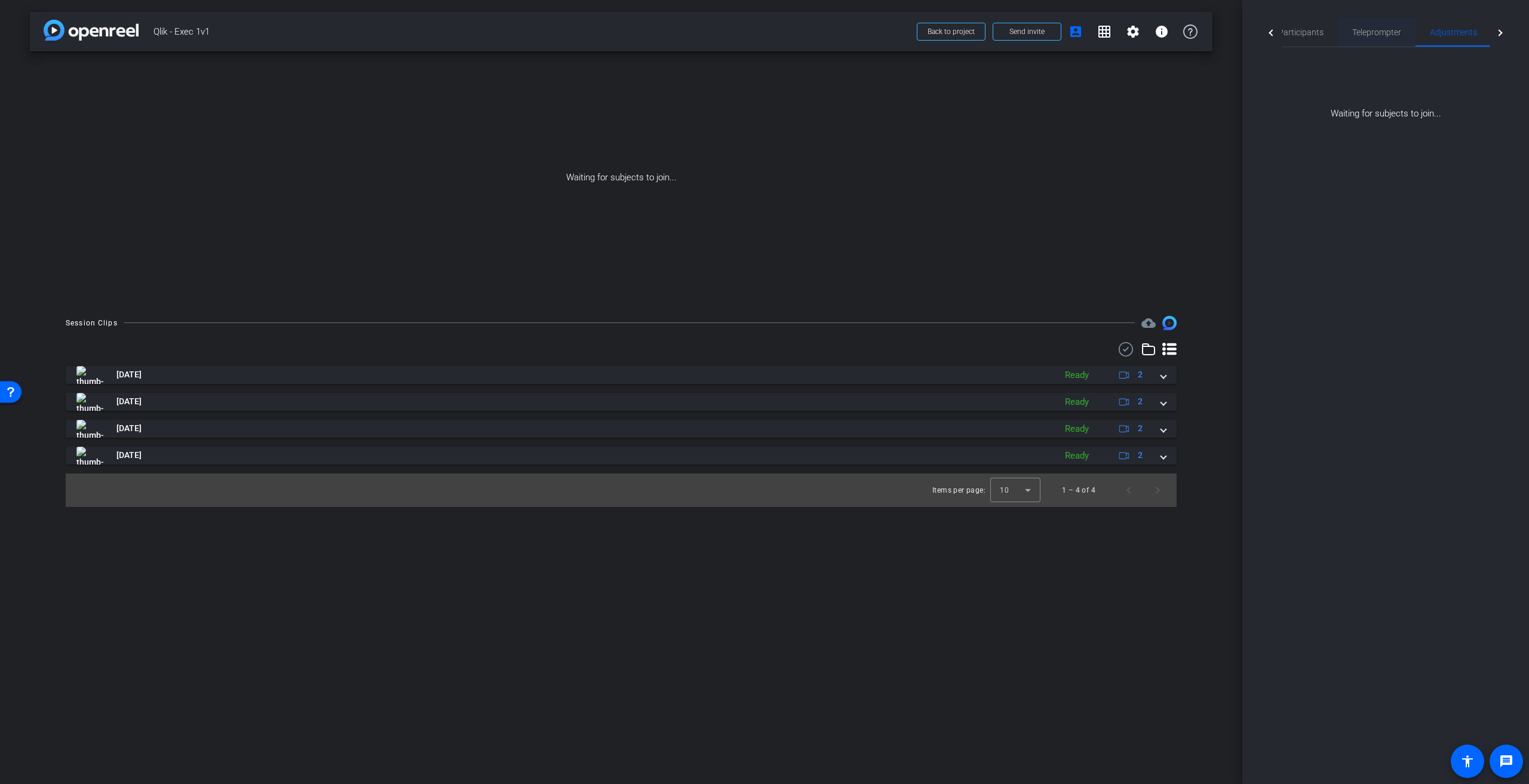
click at [1385, 37] on span "Teleprompter" at bounding box center [1376, 32] width 49 height 8
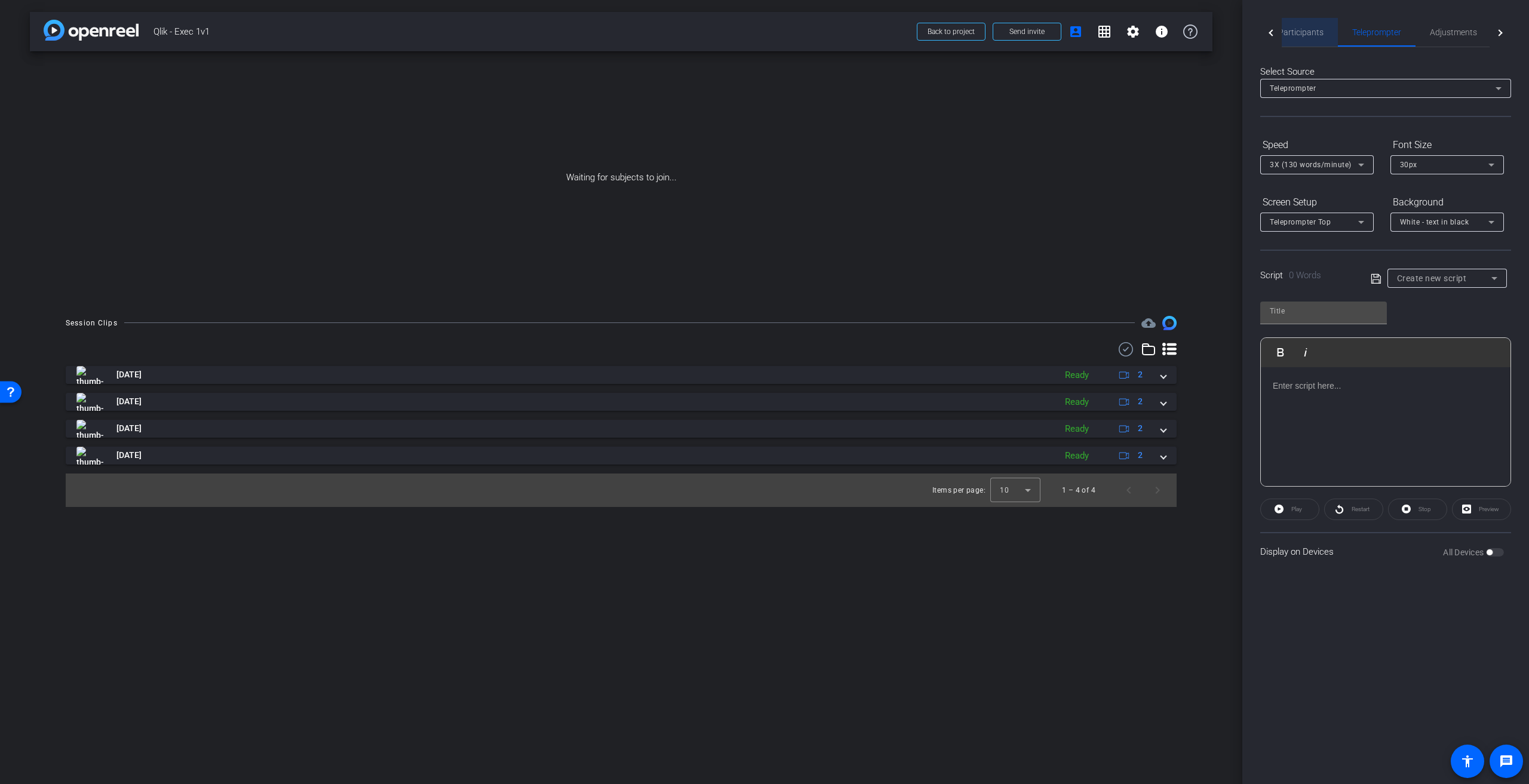
click at [1310, 33] on span "Participants" at bounding box center [1301, 32] width 45 height 8
